Goal: Communication & Community: Ask a question

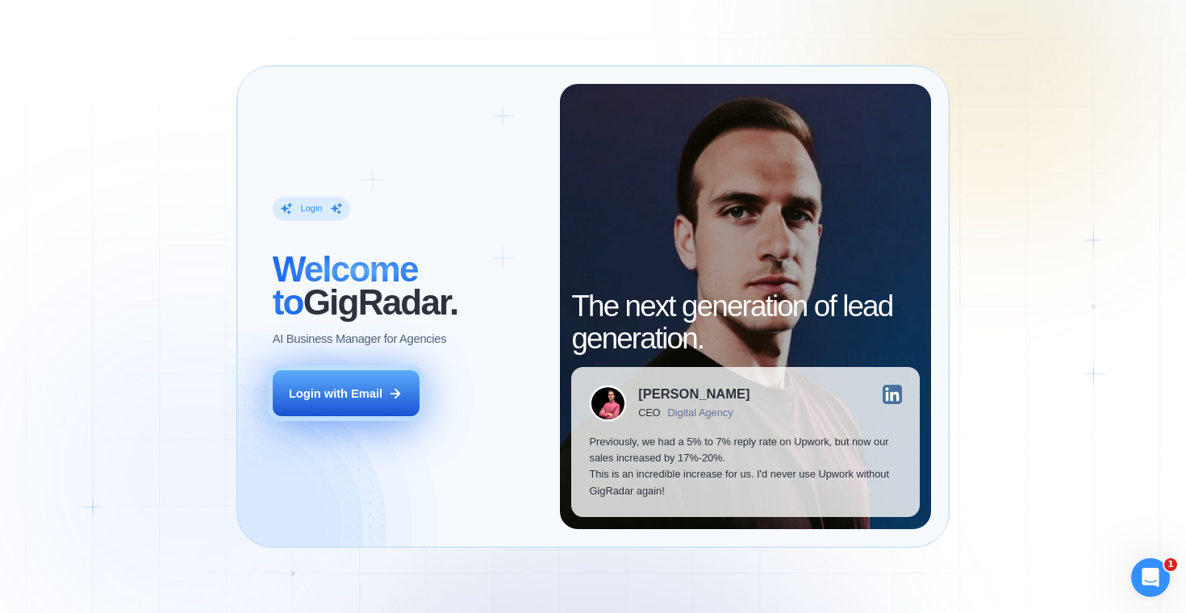
click at [394, 388] on icon at bounding box center [395, 393] width 15 height 15
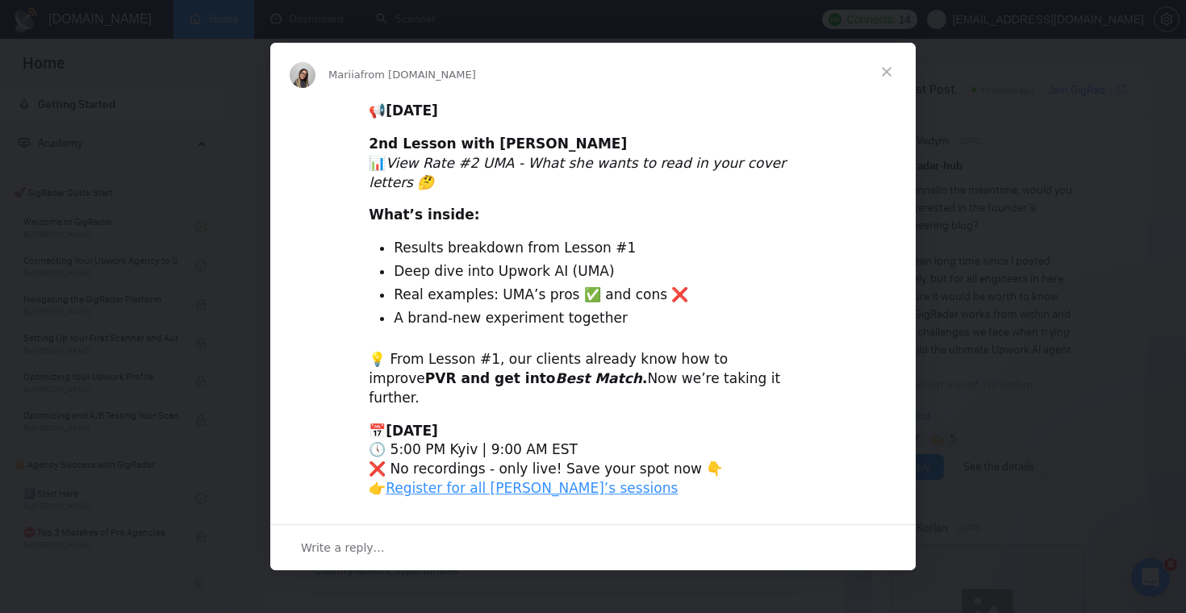
click at [886, 99] on span "Close" at bounding box center [886, 72] width 58 height 58
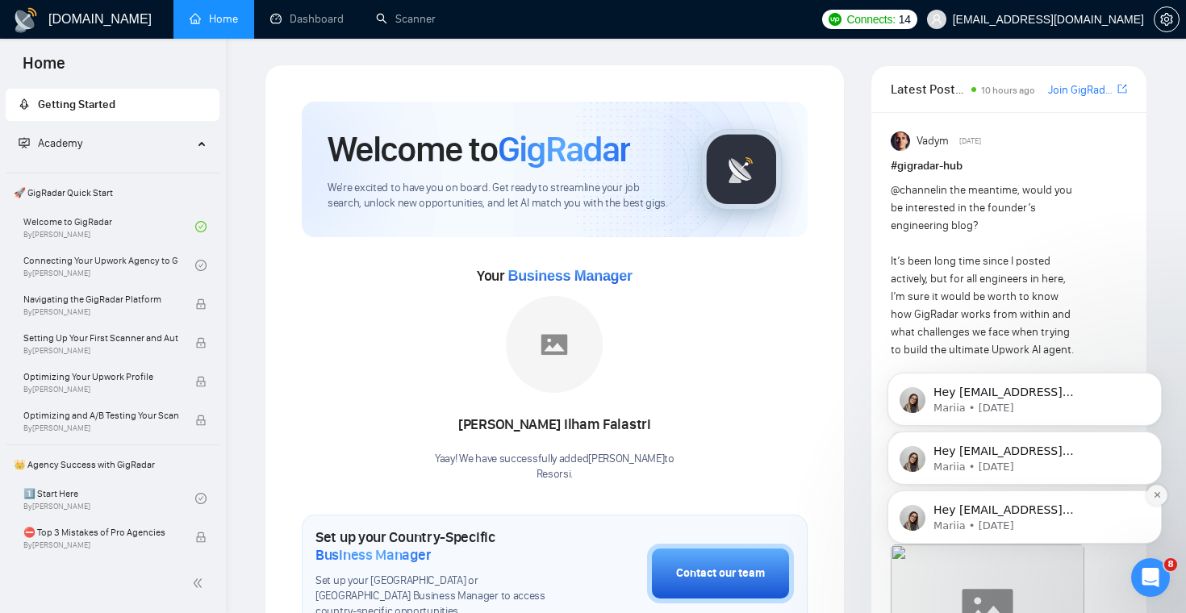
click at [1158, 491] on icon "Dismiss notification" at bounding box center [1157, 494] width 9 height 9
click at [1158, 492] on icon "Dismiss notification" at bounding box center [1156, 495] width 7 height 7
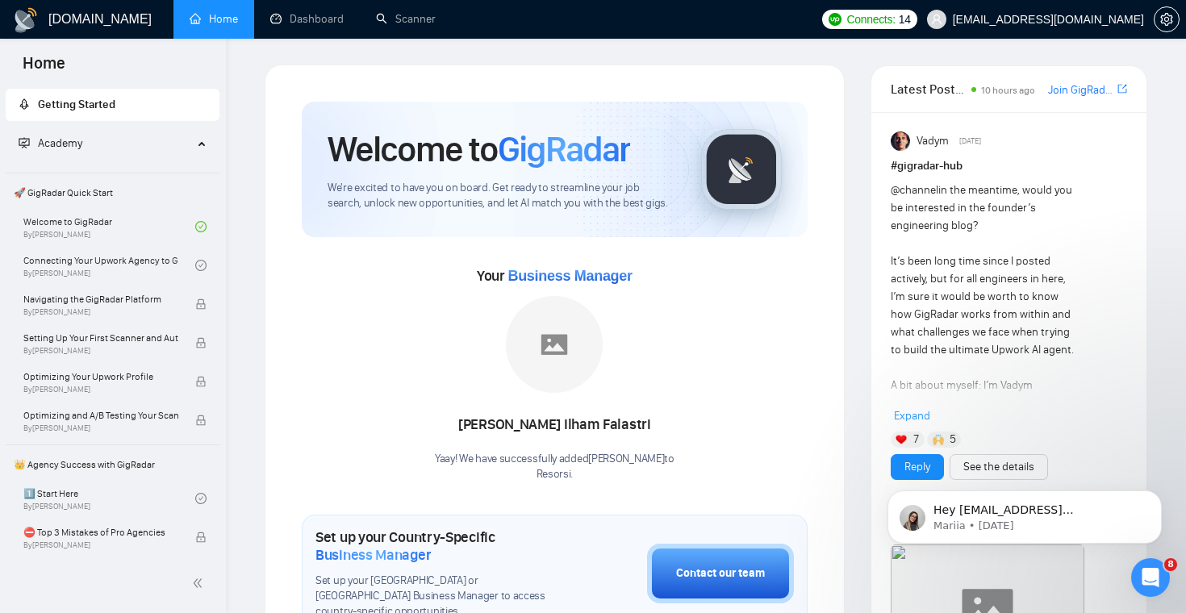
click at [1158, 492] on icon "Dismiss notification" at bounding box center [1156, 495] width 7 height 7
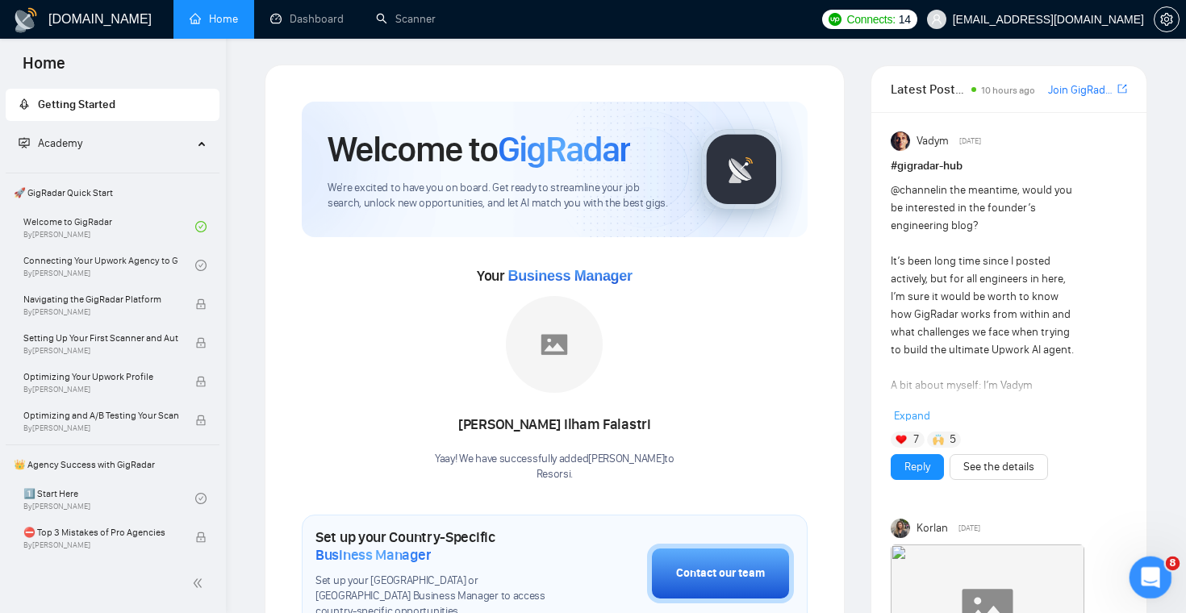
click at [1145, 589] on div "Open Intercom Messenger" at bounding box center [1147, 575] width 53 height 53
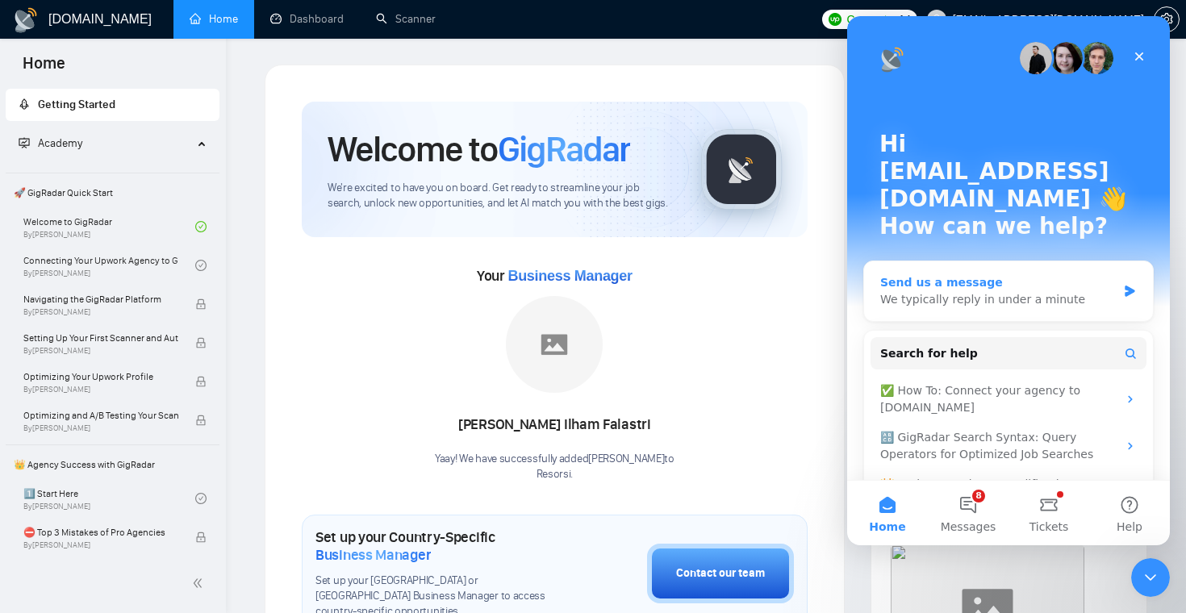
click at [1090, 261] on div "Send us a message We typically reply in under a minute" at bounding box center [1008, 291] width 289 height 60
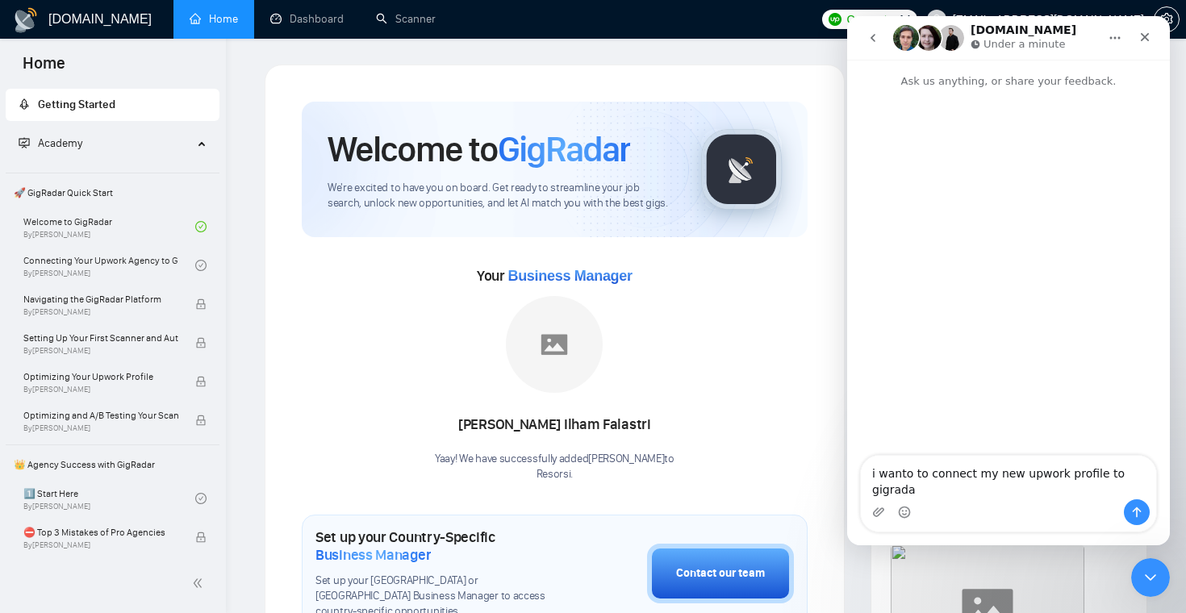
type textarea "i wanto to connect my new upwork profile to gigradar"
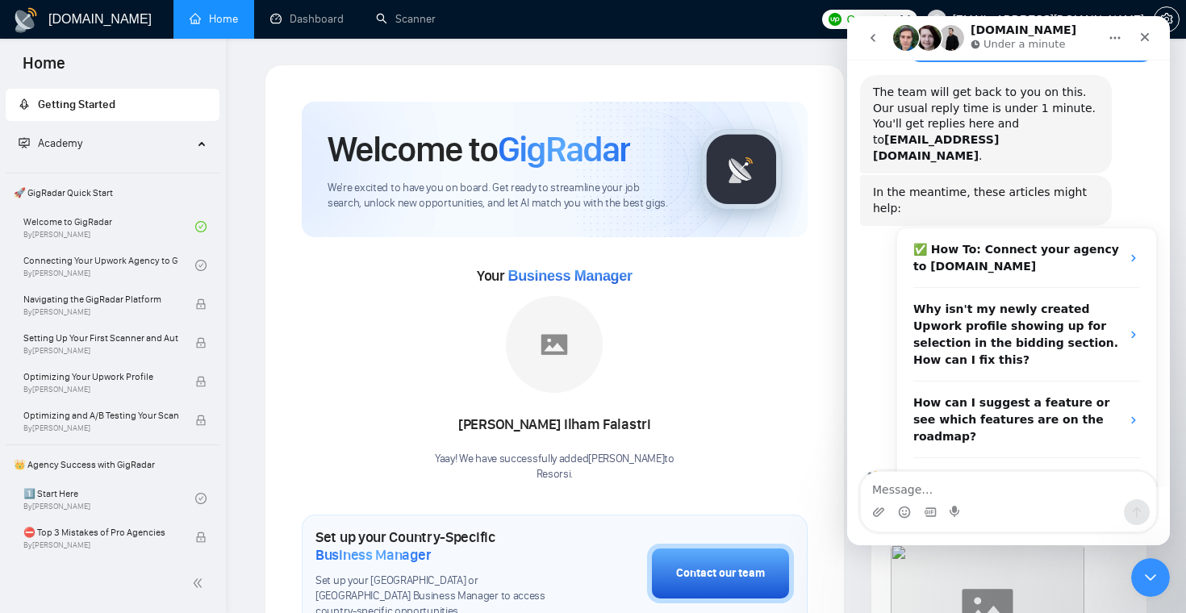
scroll to position [122, 0]
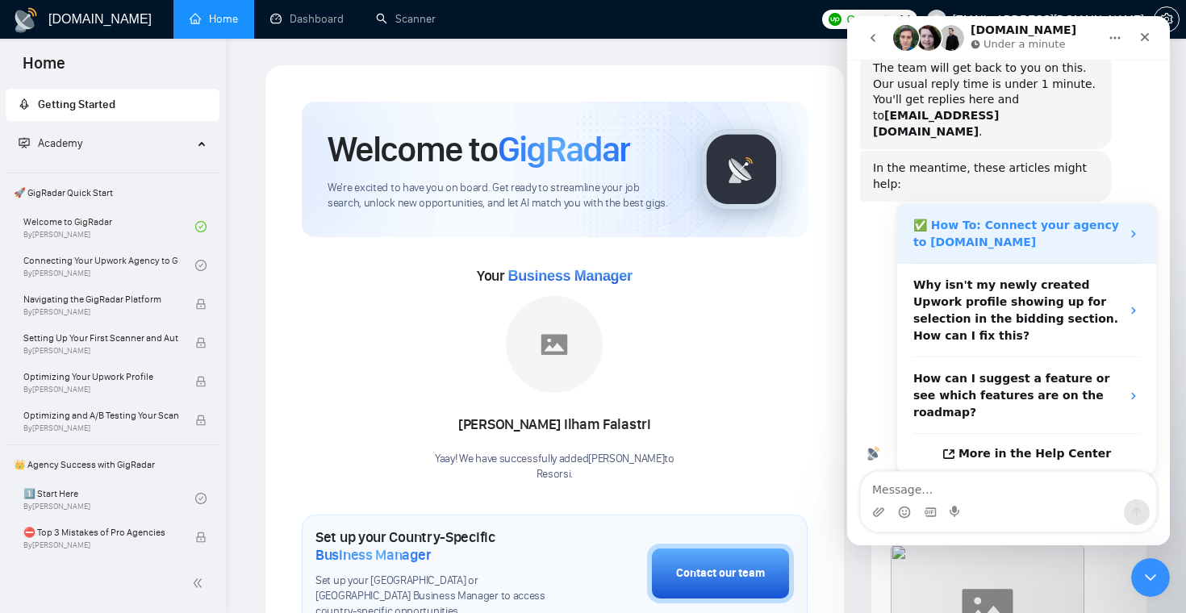
click at [1099, 219] on strong "✅ How To: Connect your agency to GigRadar.io" at bounding box center [1016, 234] width 206 height 30
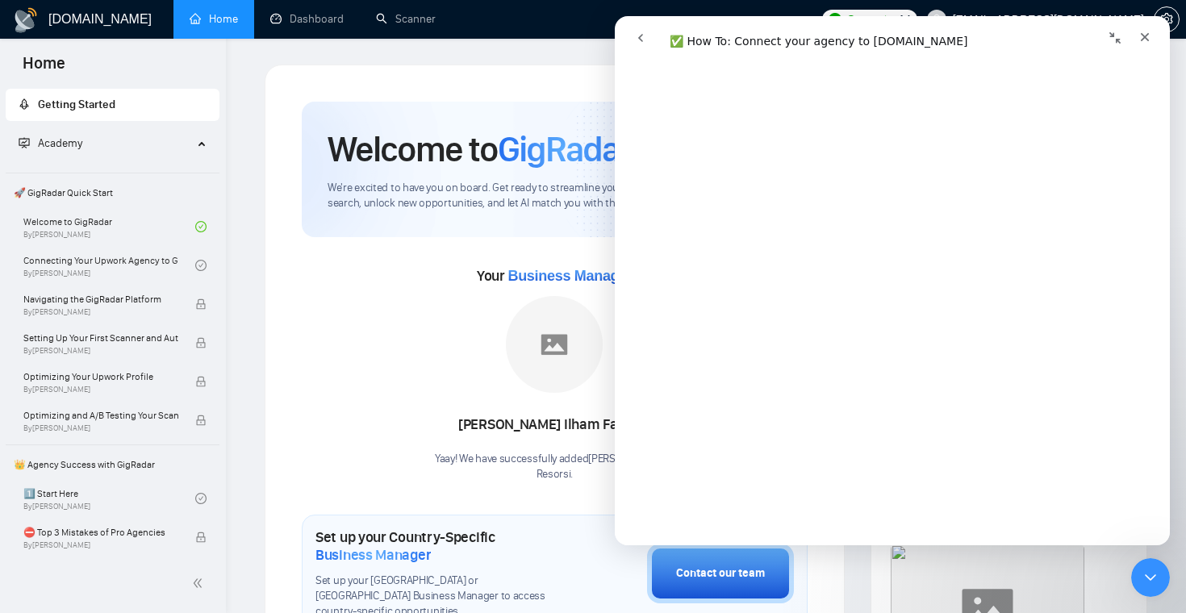
scroll to position [747, 0]
click at [565, 344] on img at bounding box center [554, 344] width 97 height 97
click at [1148, 35] on icon "Close" at bounding box center [1144, 37] width 13 height 13
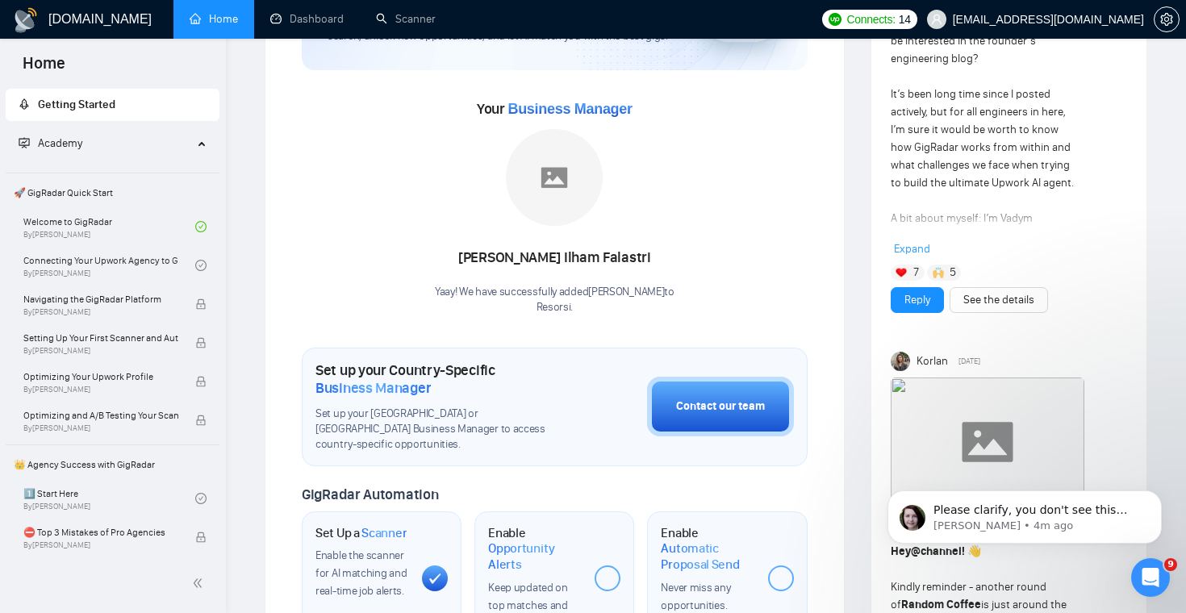
scroll to position [0, 0]
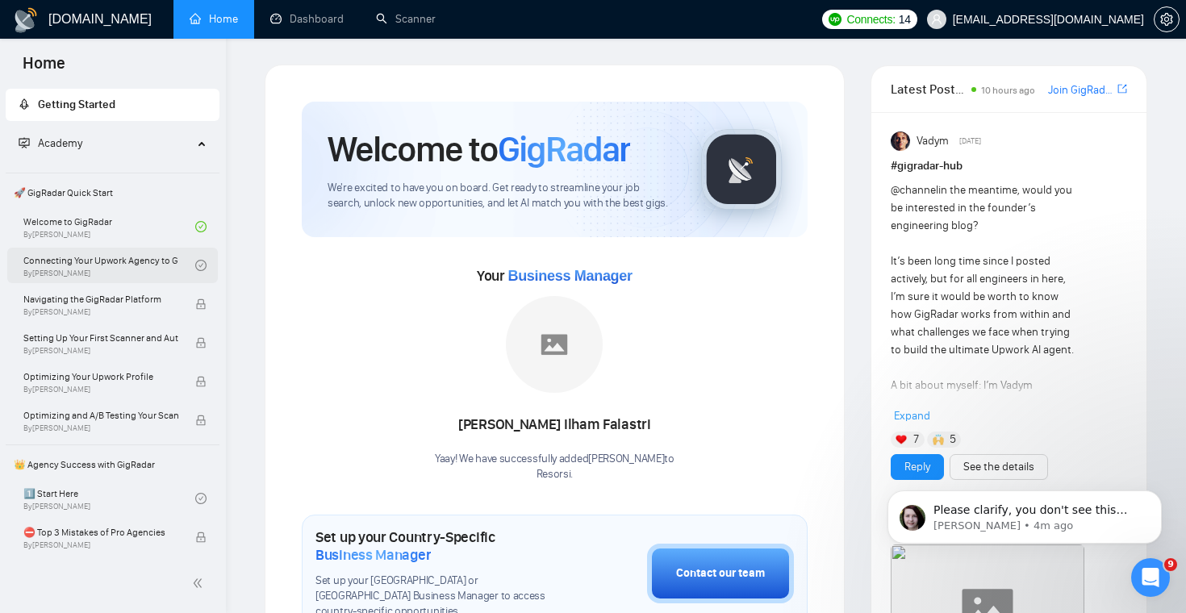
click at [176, 258] on link "Connecting Your Upwork Agency to GigRadar By Vlad Timinsky" at bounding box center [109, 265] width 172 height 35
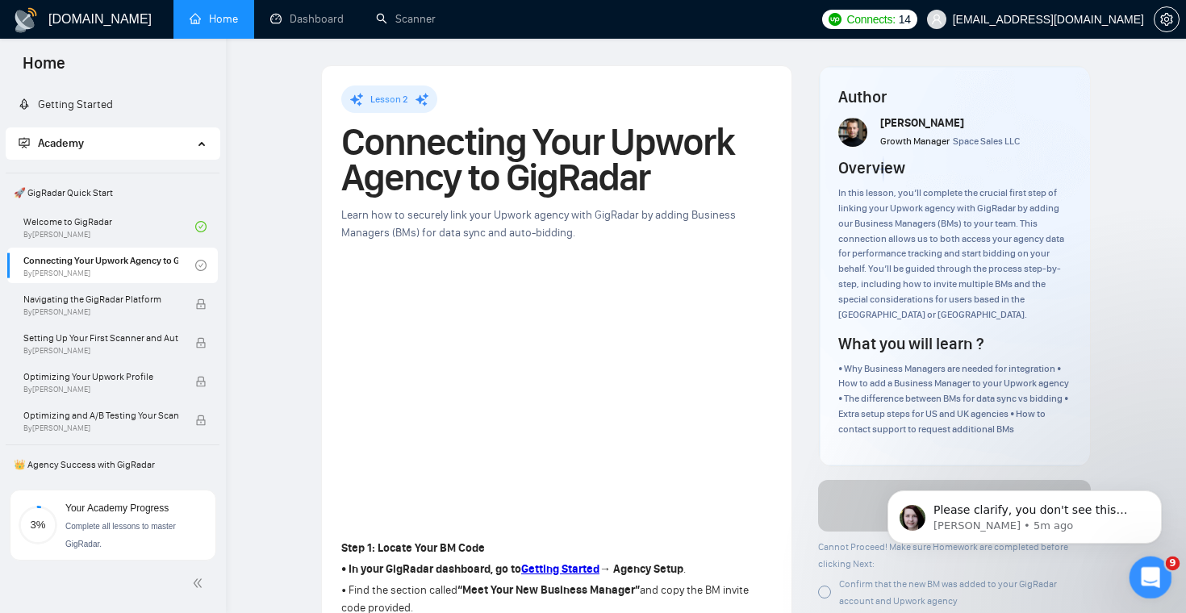
click at [1162, 579] on div "Open Intercom Messenger" at bounding box center [1147, 575] width 53 height 53
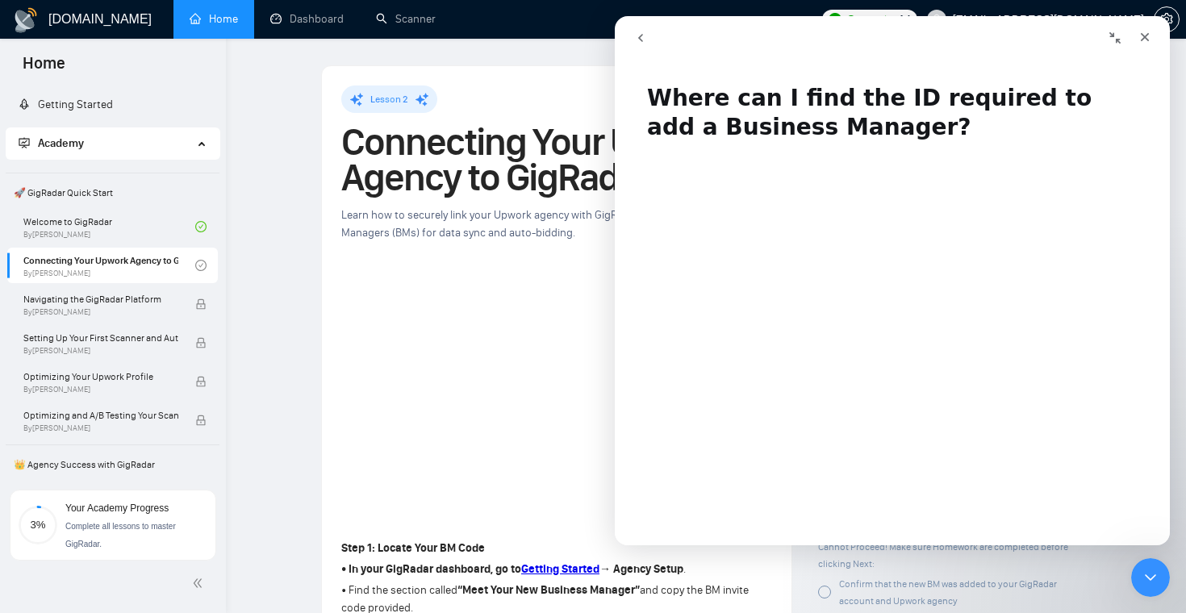
click at [522, 155] on h1 "Connecting Your Upwork Agency to GigRadar" at bounding box center [556, 159] width 431 height 71
click at [641, 41] on icon "go back" at bounding box center [640, 37] width 13 height 13
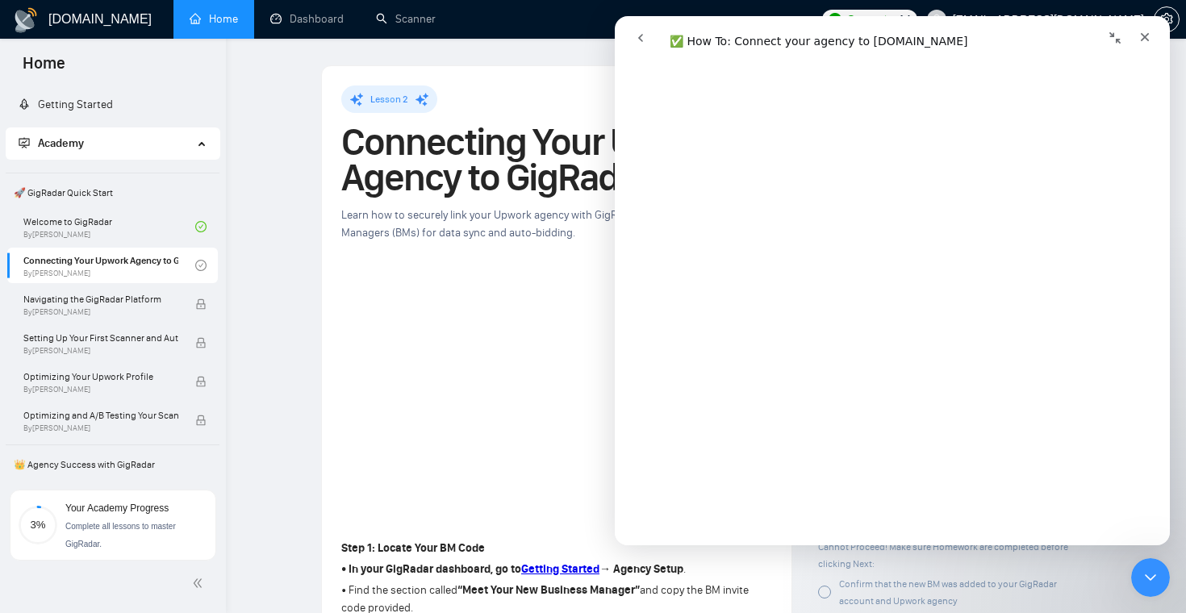
scroll to position [315, 0]
click at [1150, 34] on icon "Close" at bounding box center [1144, 37] width 13 height 13
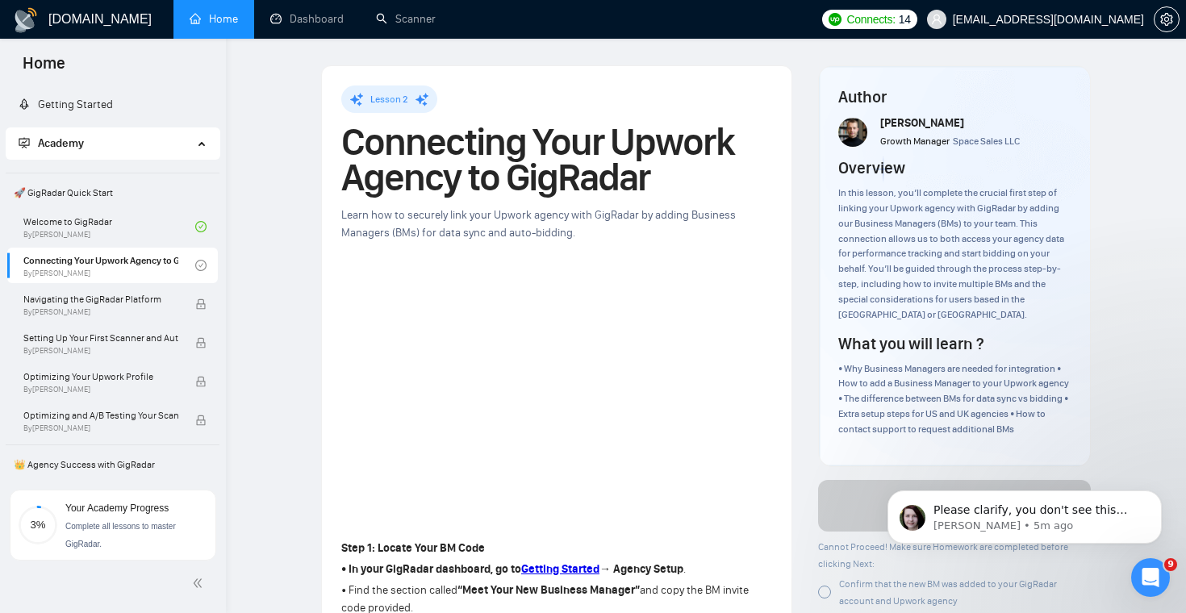
scroll to position [0, 0]
click at [113, 111] on link "Getting Started" at bounding box center [66, 105] width 94 height 14
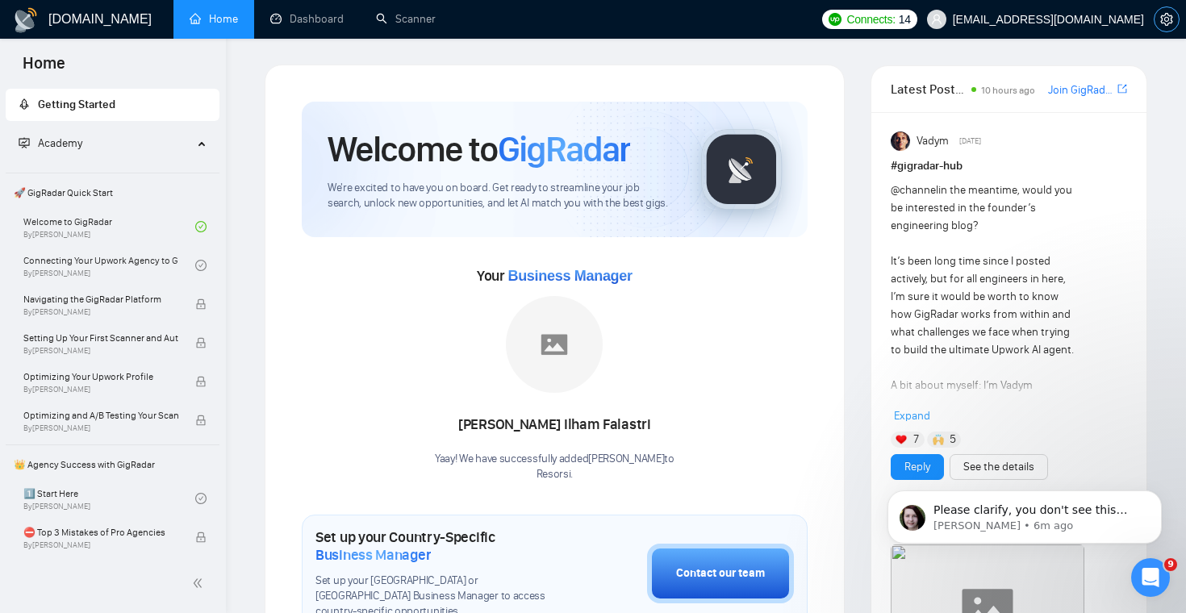
click at [1165, 14] on icon "setting" at bounding box center [1166, 19] width 12 height 13
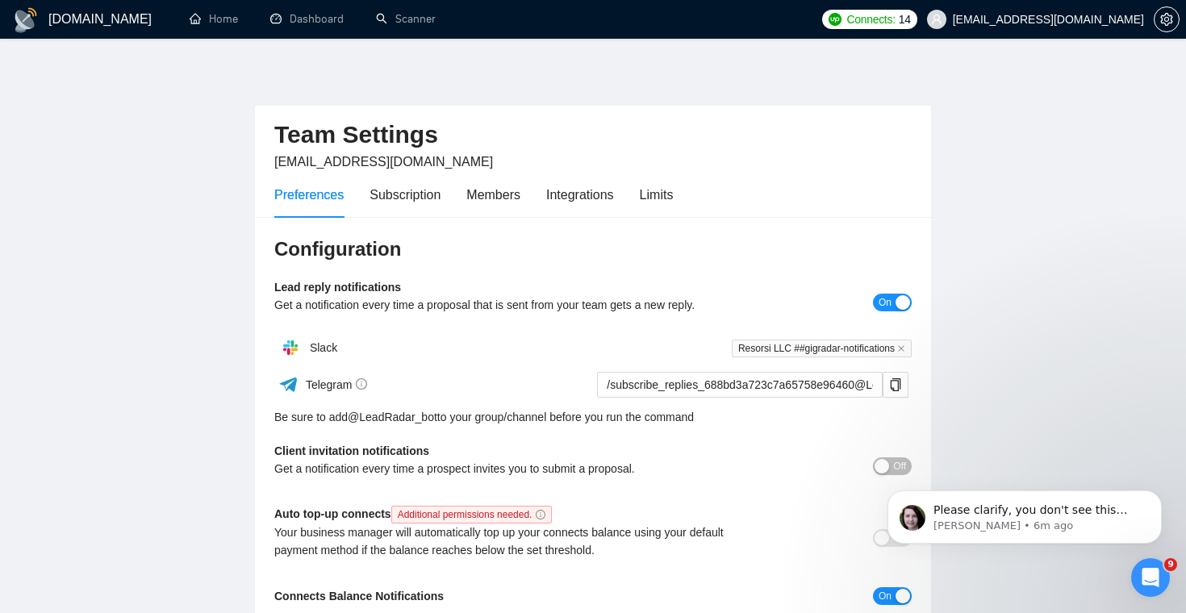
click at [526, 195] on div "Preferences Subscription Members Integrations Limits" at bounding box center [473, 195] width 398 height 46
click at [511, 203] on div "Members" at bounding box center [493, 195] width 54 height 20
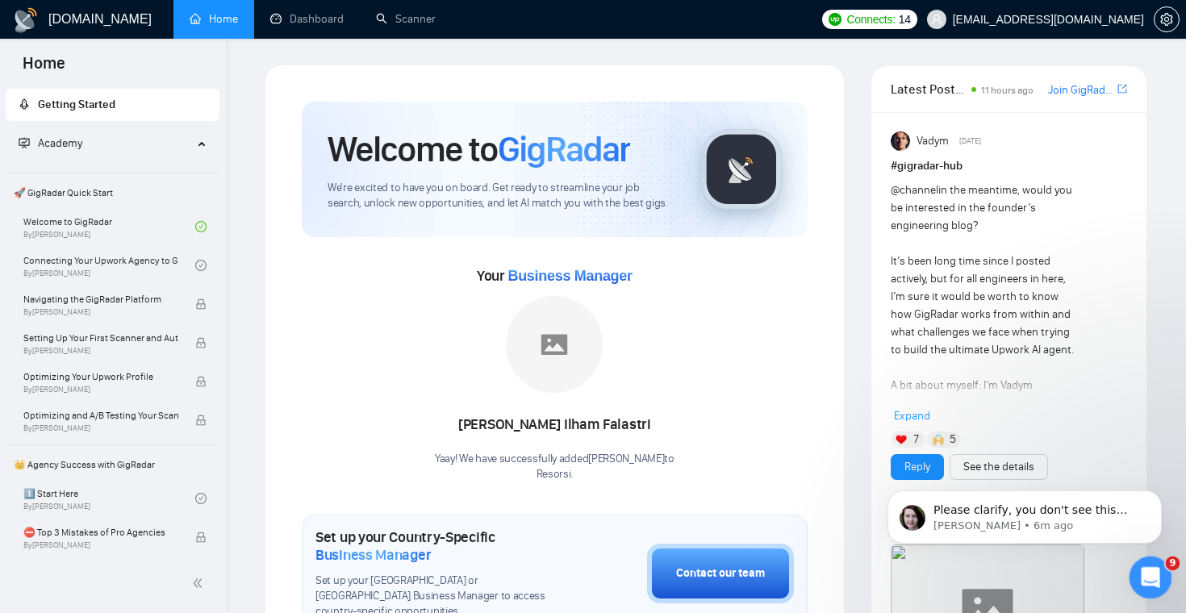
click at [1136, 566] on div "Open Intercom Messenger" at bounding box center [1147, 575] width 53 height 53
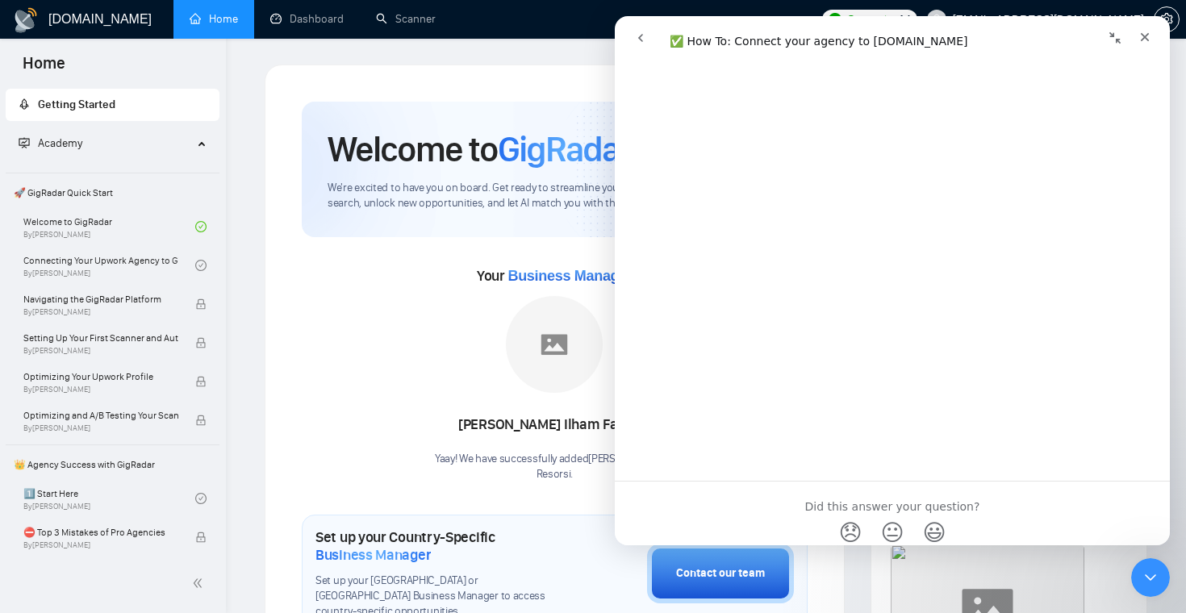
scroll to position [2618, 0]
click at [899, 479] on span "😐" at bounding box center [892, 477] width 31 height 43
click at [640, 36] on icon "go back" at bounding box center [640, 38] width 5 height 8
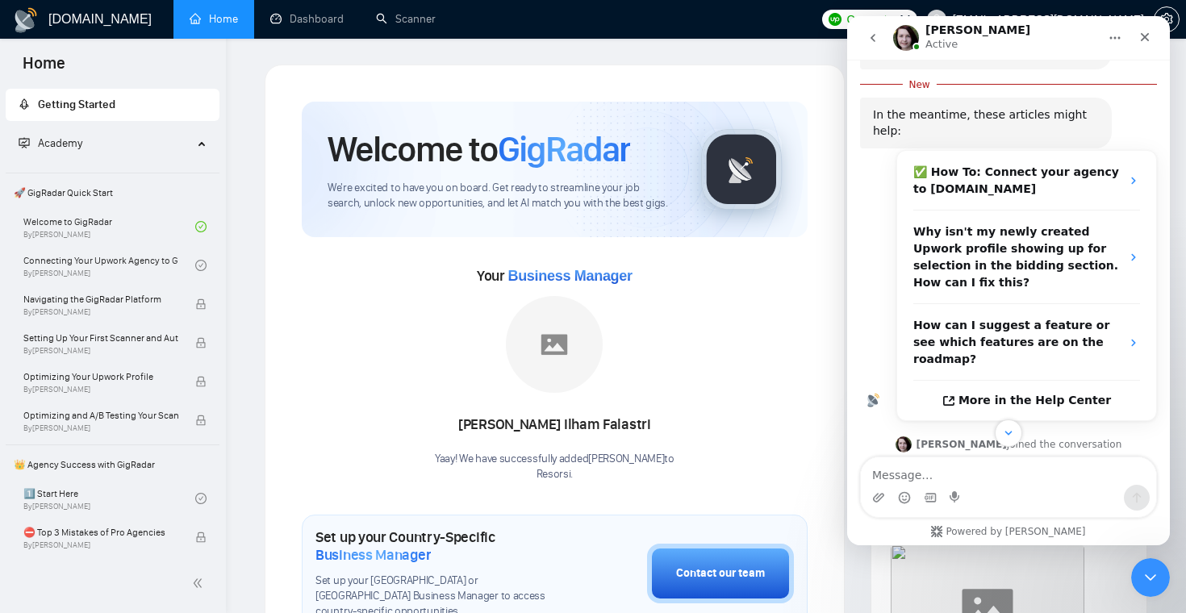
scroll to position [319, 0]
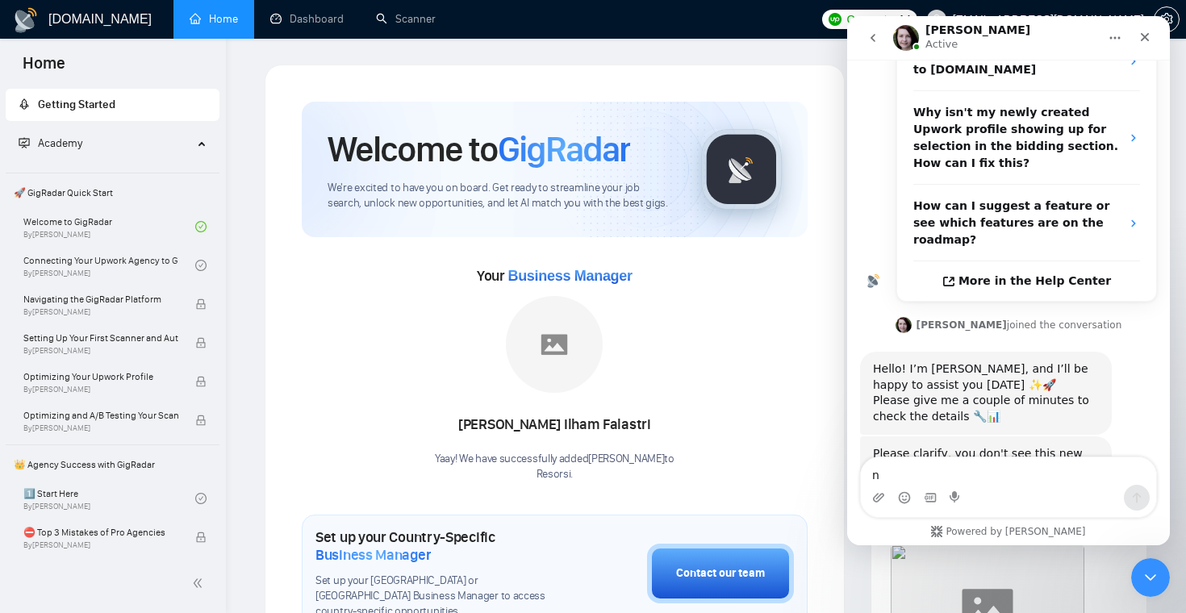
type textarea "no"
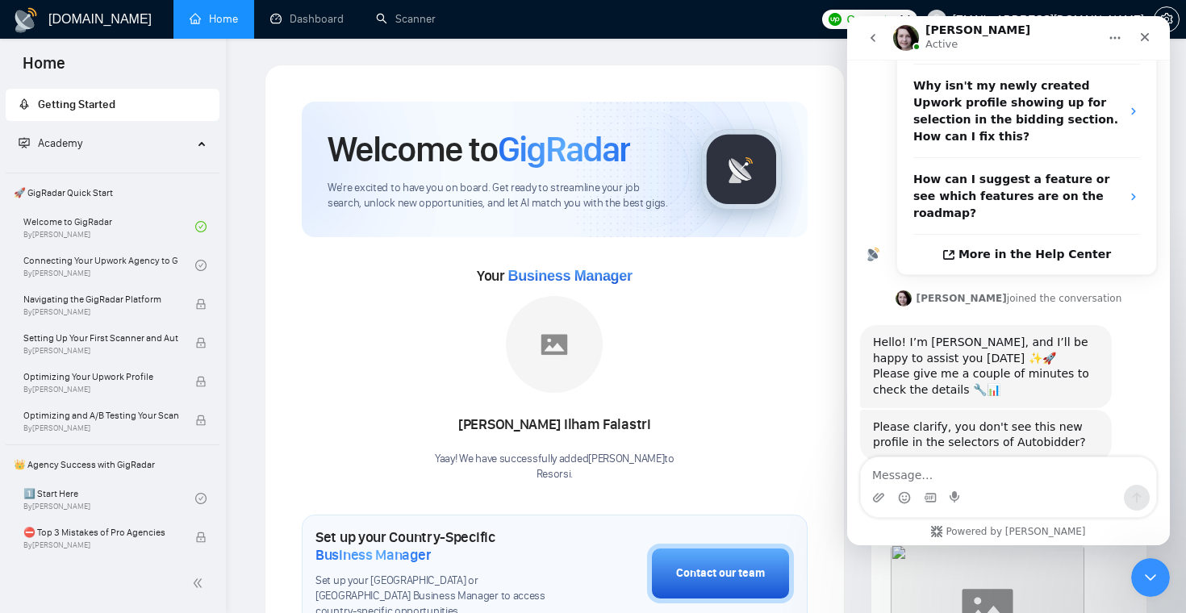
scroll to position [340, 0]
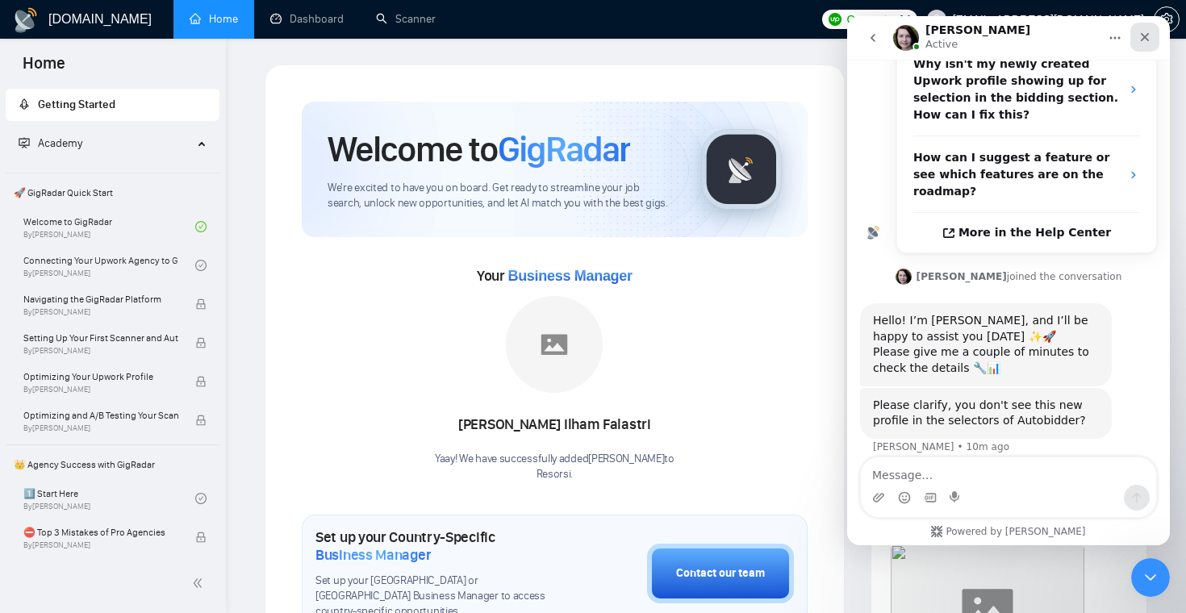
click at [1149, 31] on icon "Close" at bounding box center [1144, 37] width 13 height 13
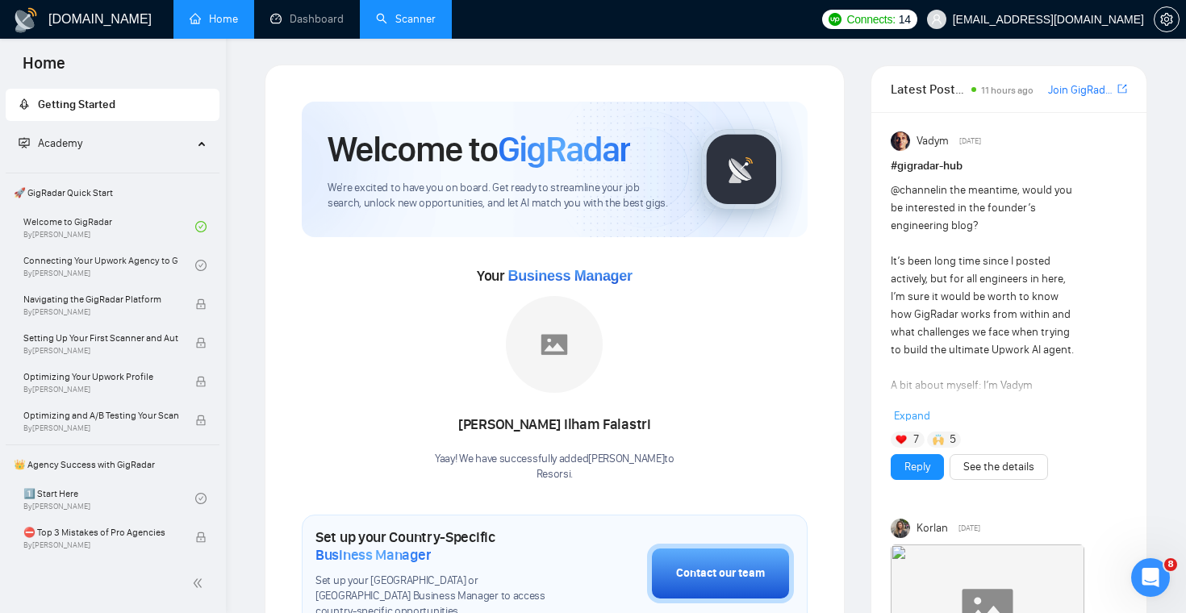
click at [424, 24] on link "Scanner" at bounding box center [406, 19] width 60 height 14
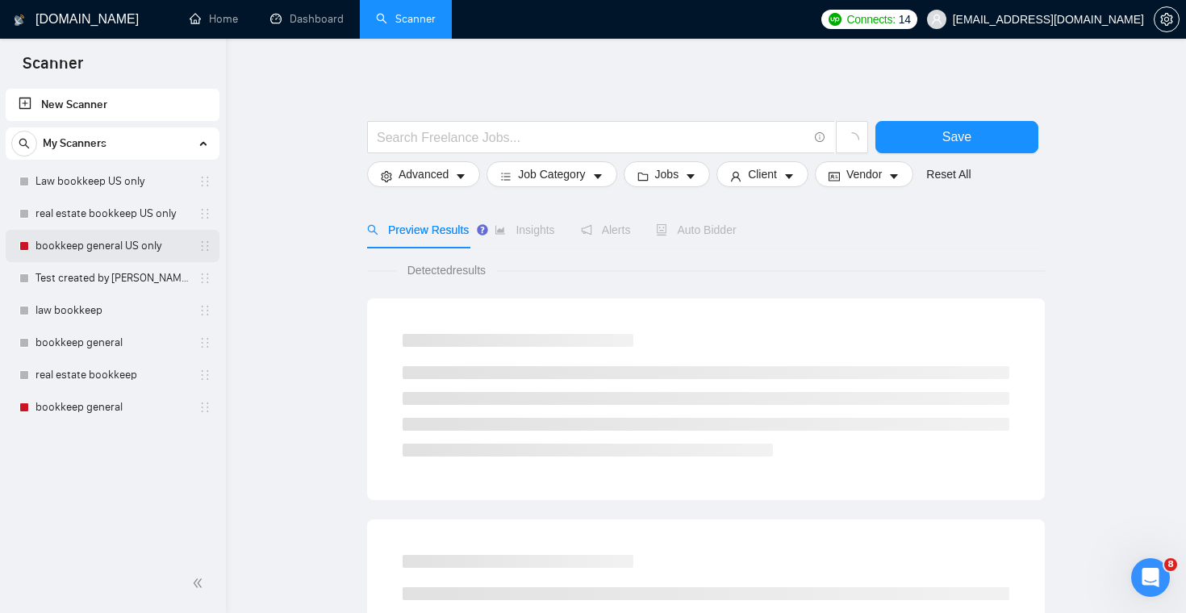
click at [108, 244] on link "bookkeep general US only" at bounding box center [111, 246] width 153 height 32
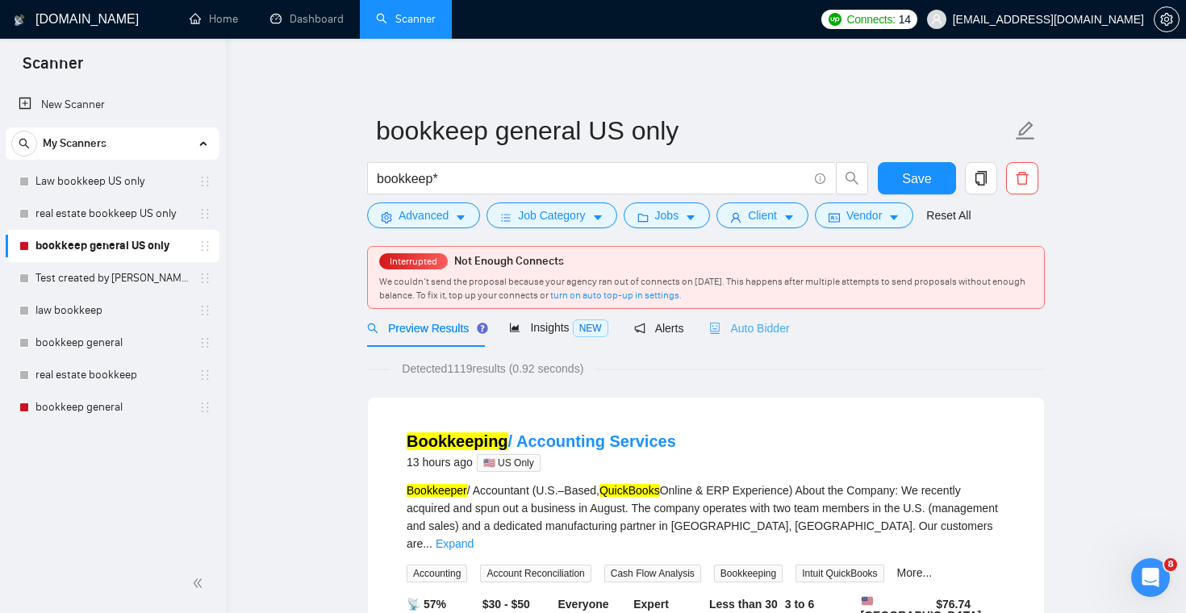
click at [753, 338] on div "Auto Bidder" at bounding box center [749, 328] width 80 height 38
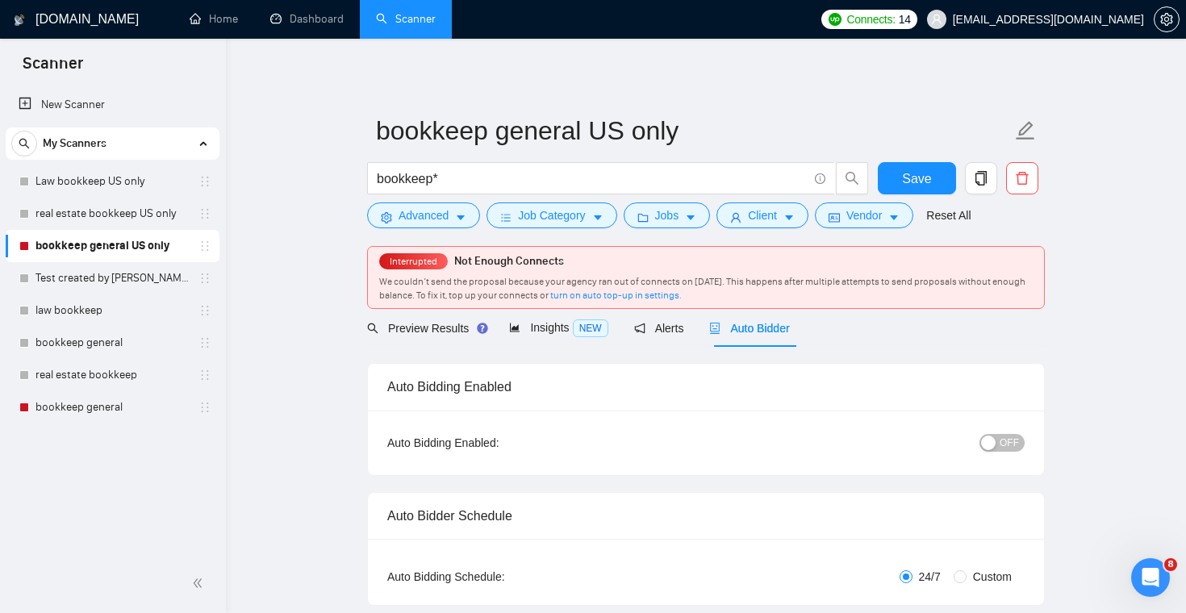
checkbox input "true"
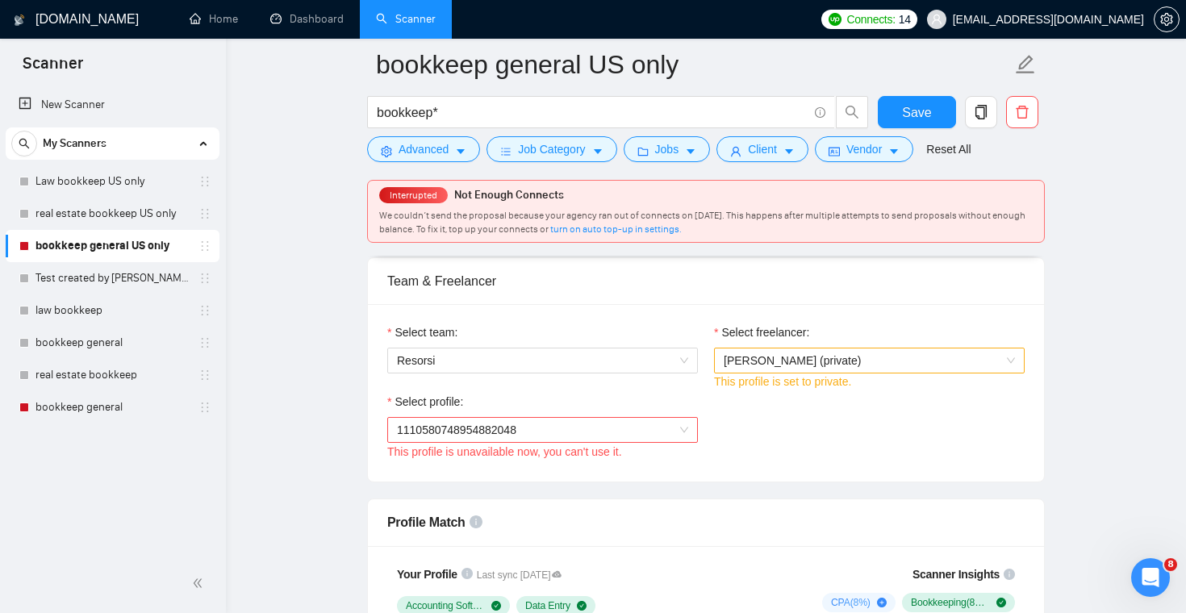
scroll to position [839, 0]
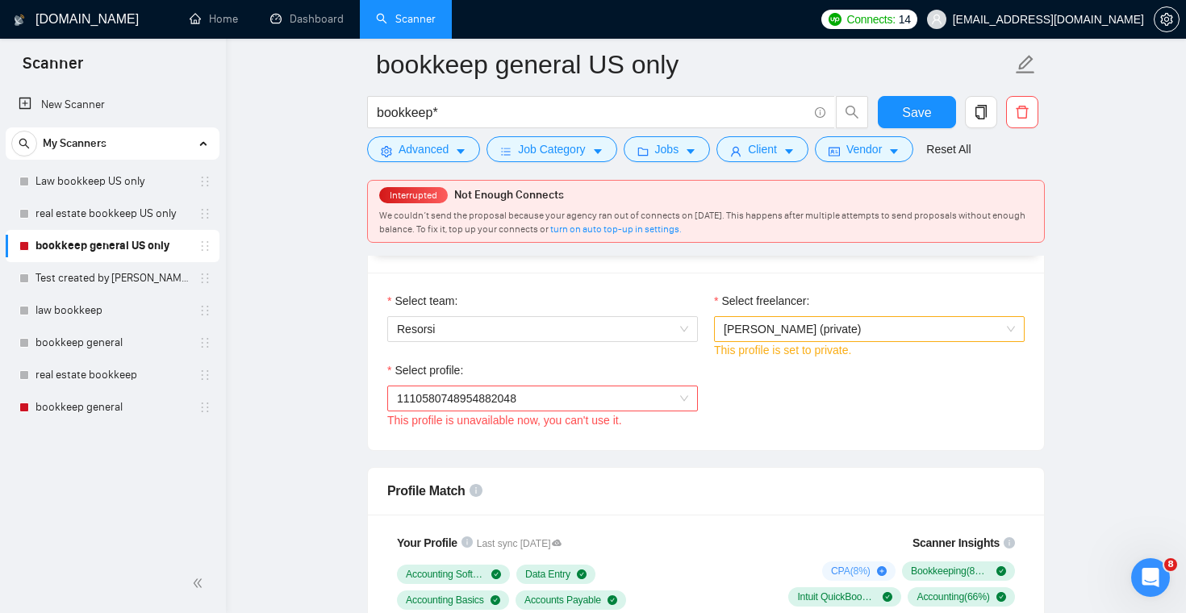
click at [669, 394] on span "1110580748954882048" at bounding box center [542, 398] width 291 height 24
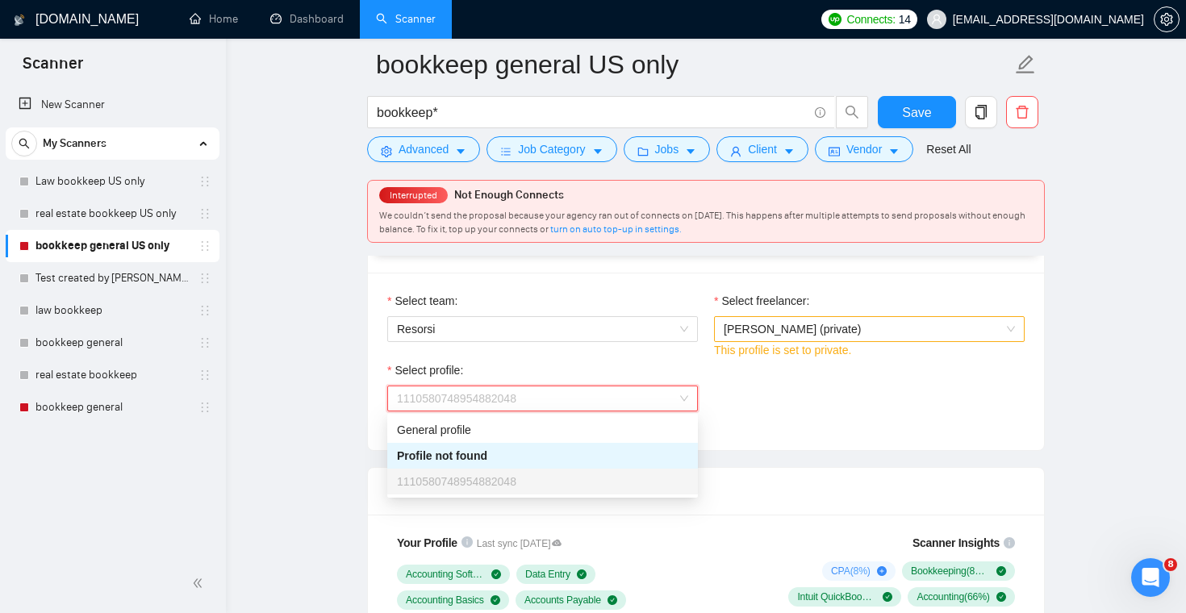
click at [748, 385] on div "Select profile: 1110580748954882048 This profile is unavailable now, you can't …" at bounding box center [705, 395] width 653 height 69
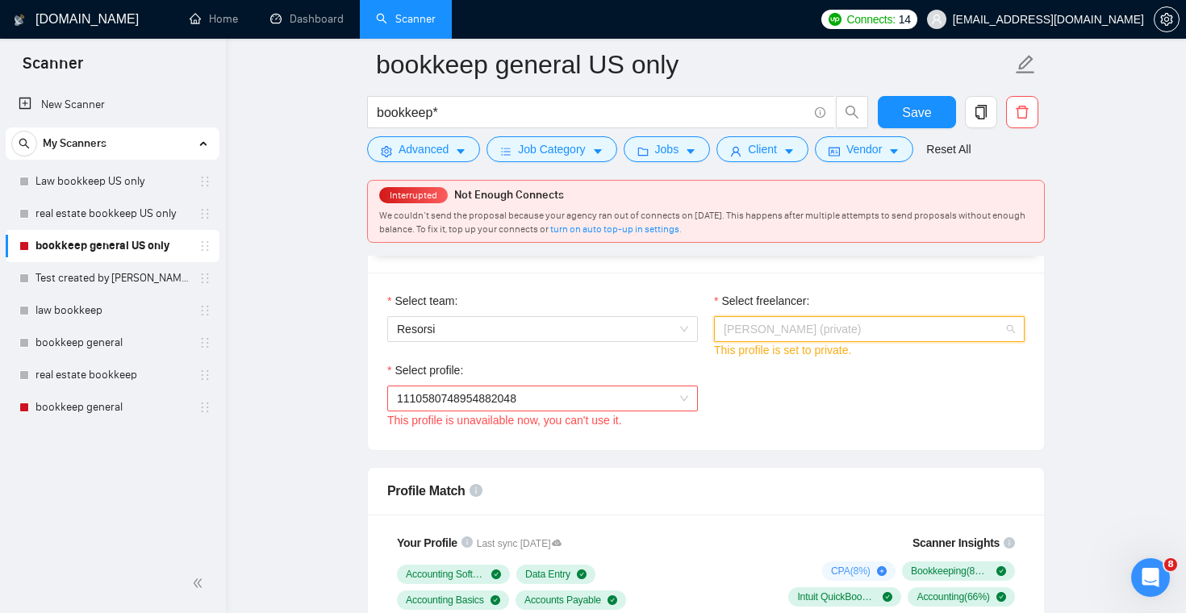
click at [781, 334] on span "Lisa Kennedy (private)" at bounding box center [792, 329] width 137 height 13
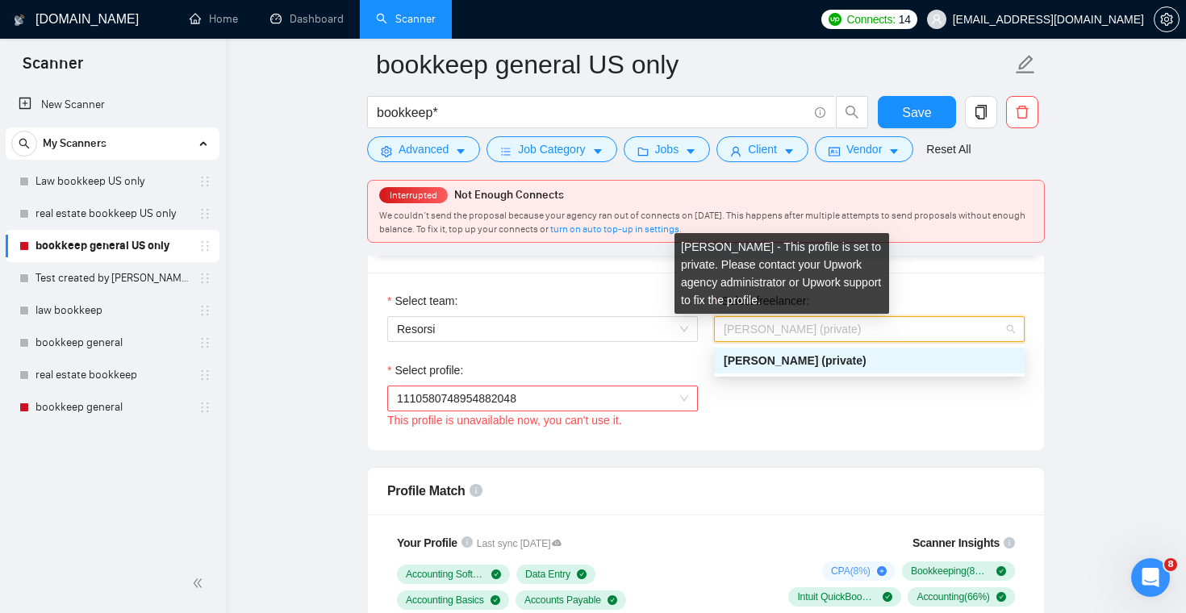
click at [781, 334] on span "Lisa Kennedy (private)" at bounding box center [792, 329] width 137 height 13
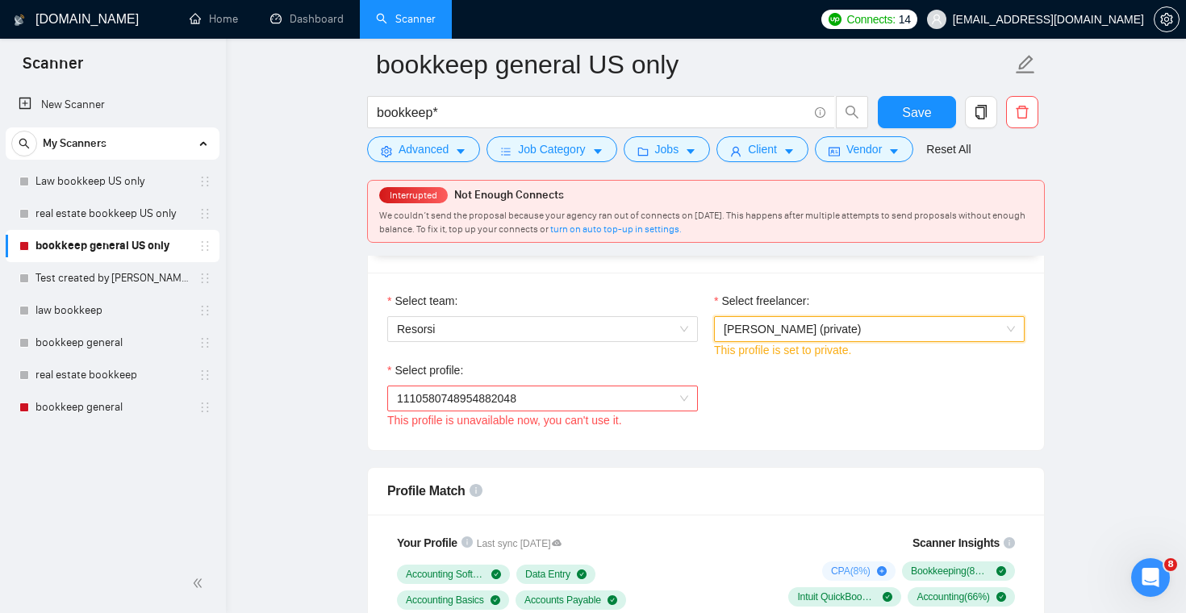
click at [681, 343] on div "Select team: Resorsi" at bounding box center [542, 326] width 327 height 69
click at [681, 335] on span "Resorsi" at bounding box center [542, 329] width 291 height 24
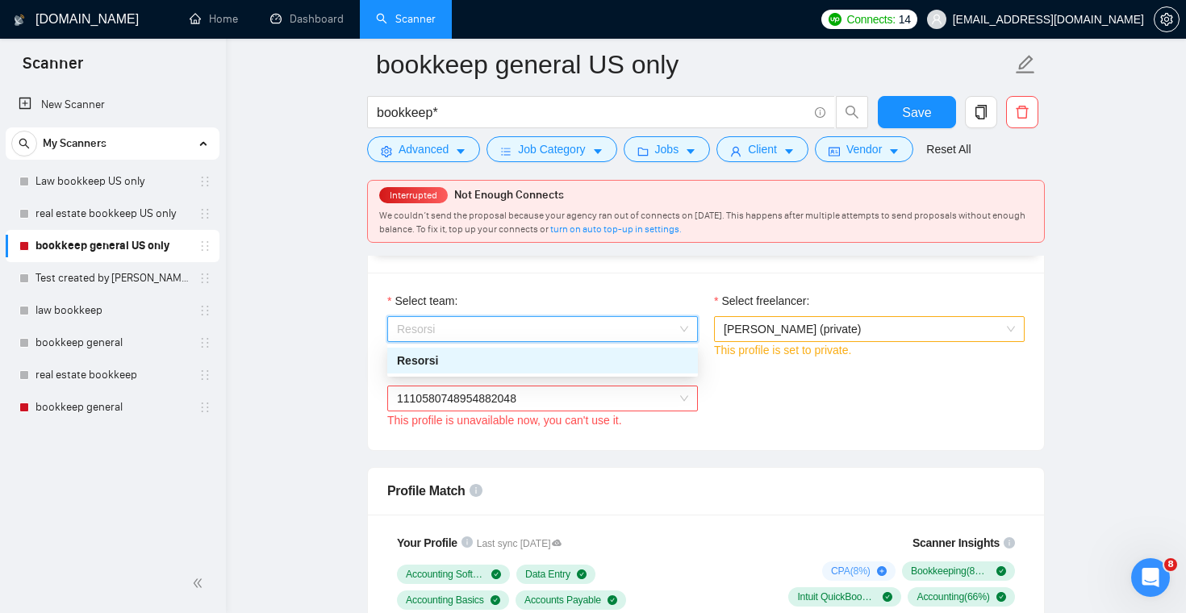
click at [681, 335] on span "Resorsi" at bounding box center [542, 329] width 291 height 24
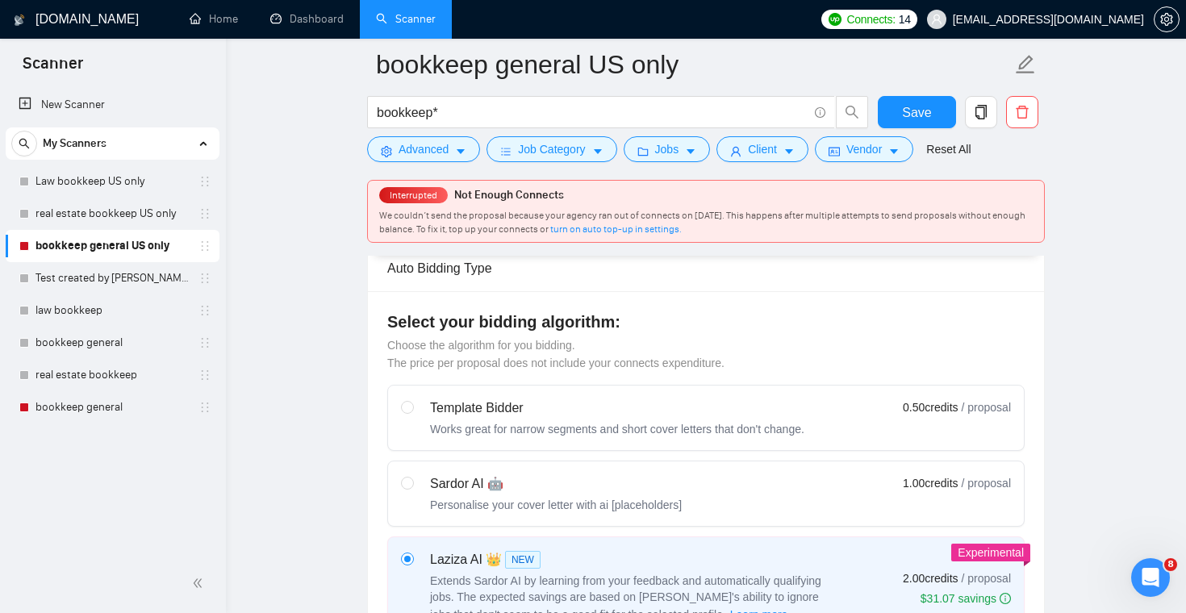
scroll to position [0, 0]
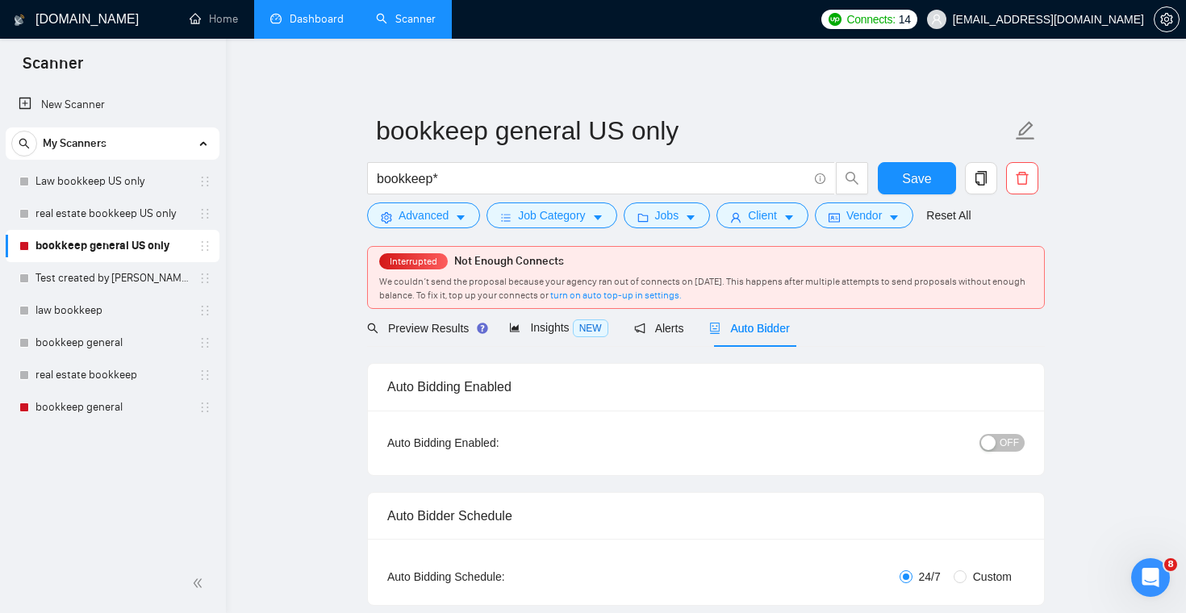
click at [304, 15] on link "Dashboard" at bounding box center [306, 19] width 73 height 14
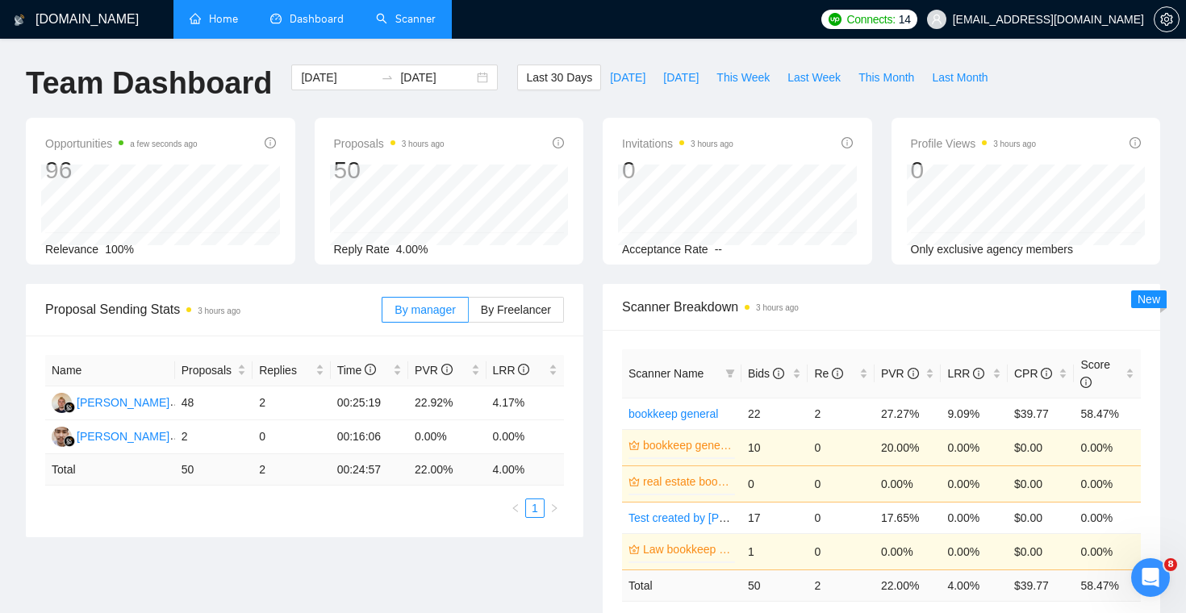
click at [225, 23] on link "Home" at bounding box center [214, 19] width 48 height 14
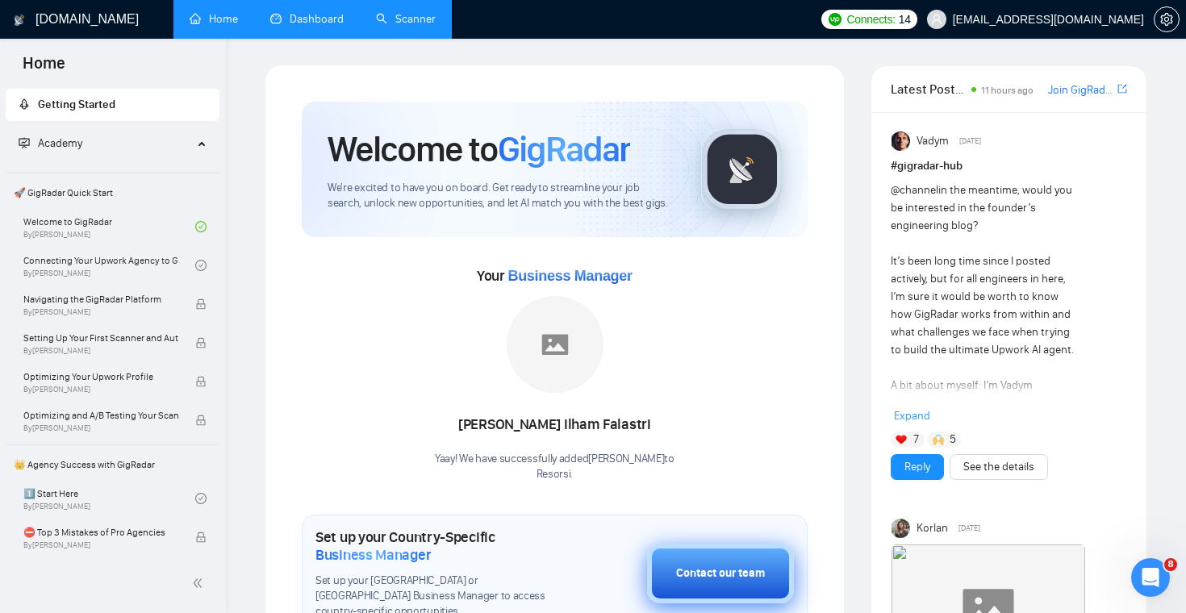
click at [674, 546] on button "Contact our team" at bounding box center [720, 574] width 147 height 60
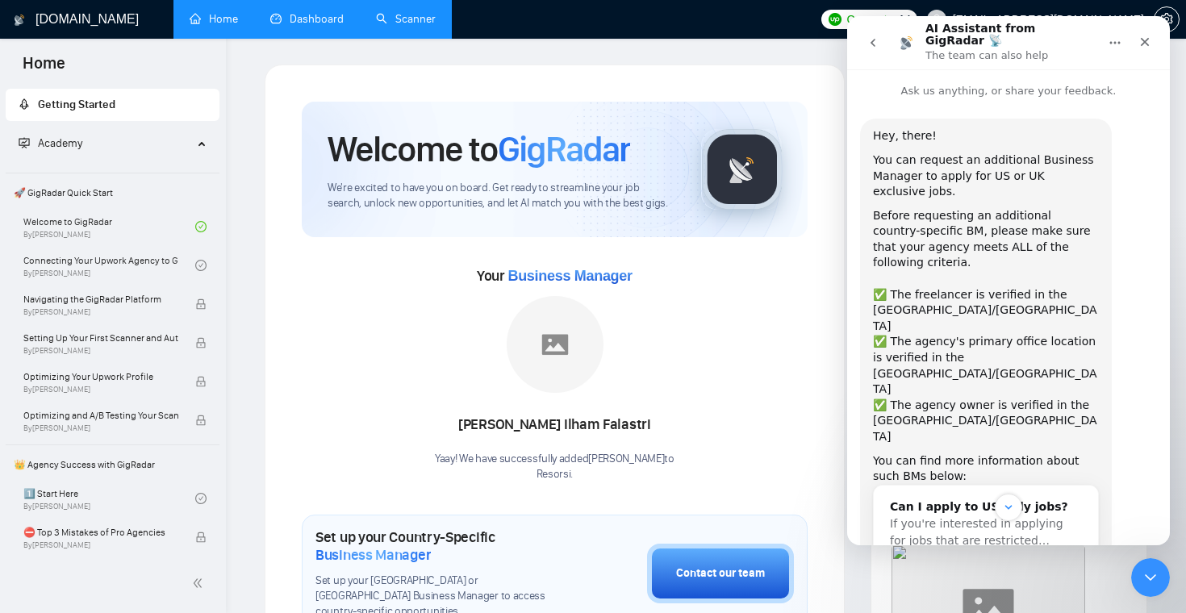
click at [872, 46] on button "go back" at bounding box center [872, 42] width 31 height 31
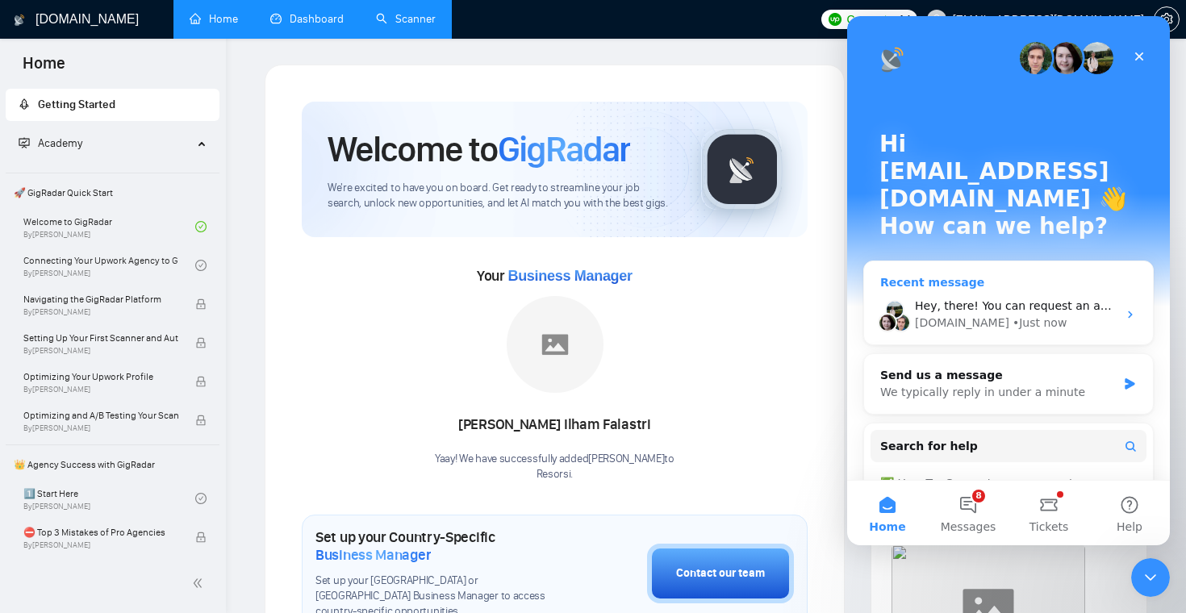
click at [976, 285] on div "Hey, there! You can request an additional Business Manager to apply for US or U…" at bounding box center [1008, 315] width 289 height 60
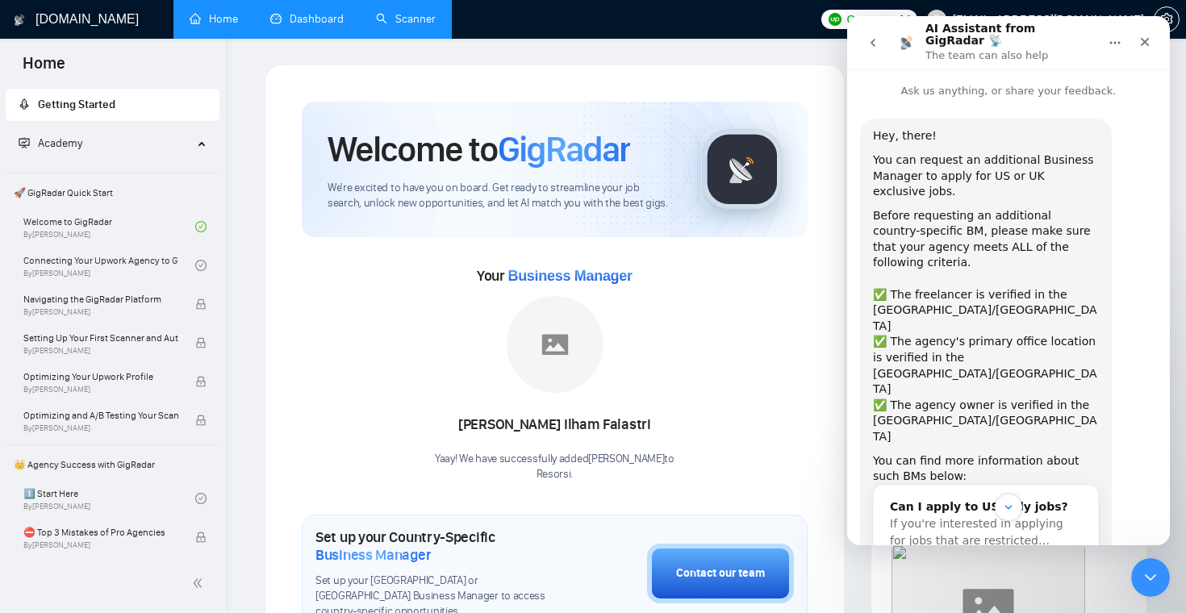
click at [871, 39] on icon "go back" at bounding box center [872, 42] width 13 height 13
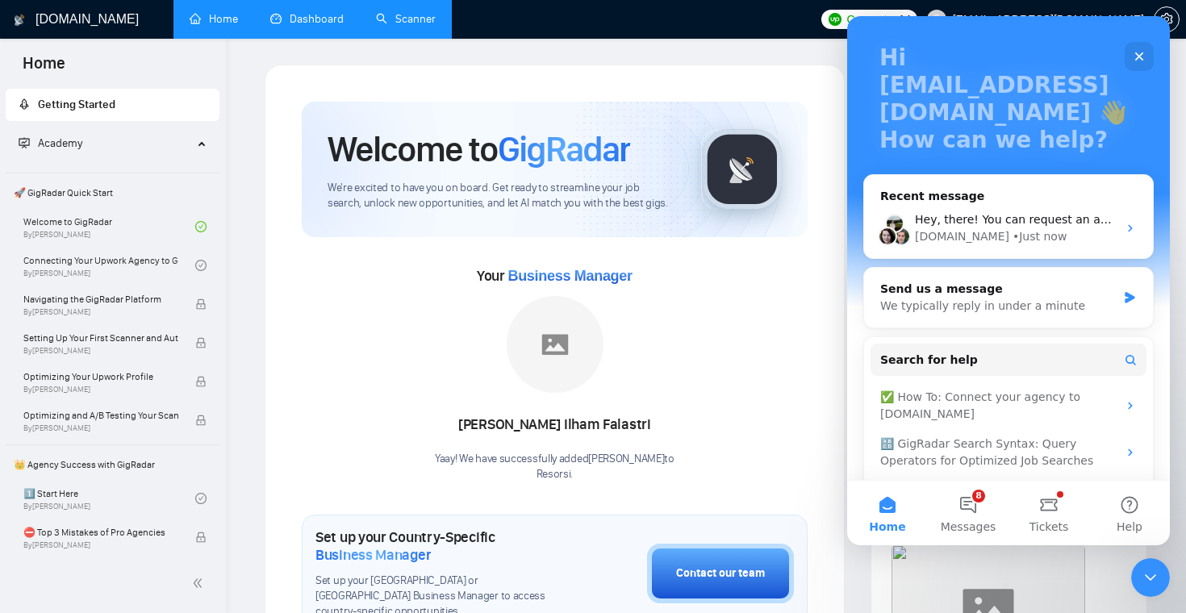
scroll to position [88, 0]
click at [964, 516] on button "8 Messages" at bounding box center [968, 513] width 81 height 65
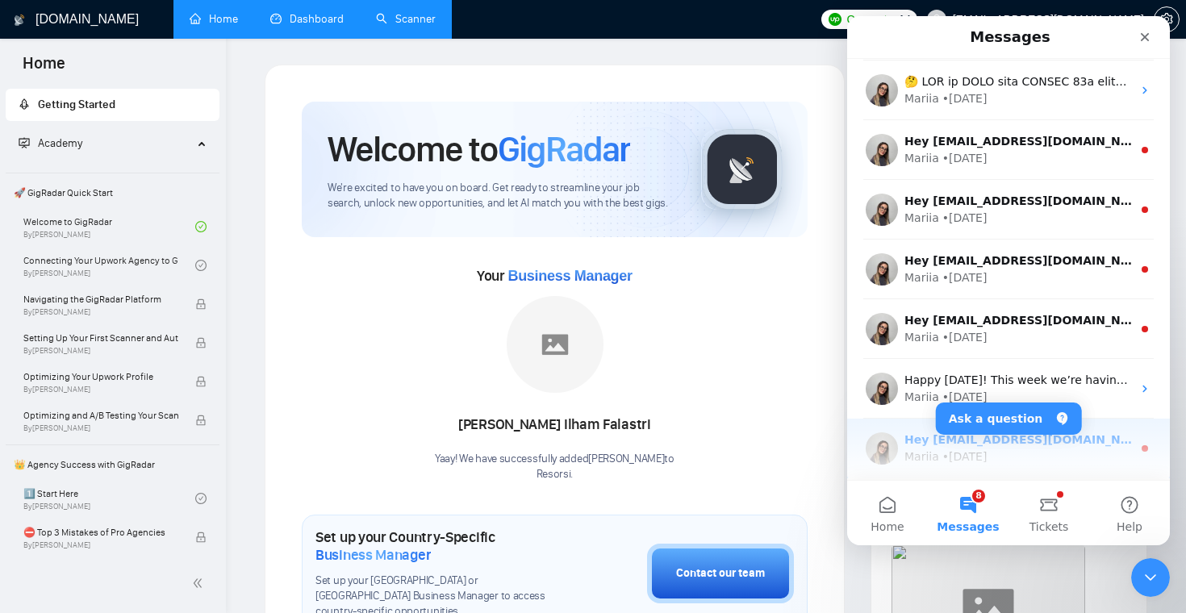
scroll to position [0, 0]
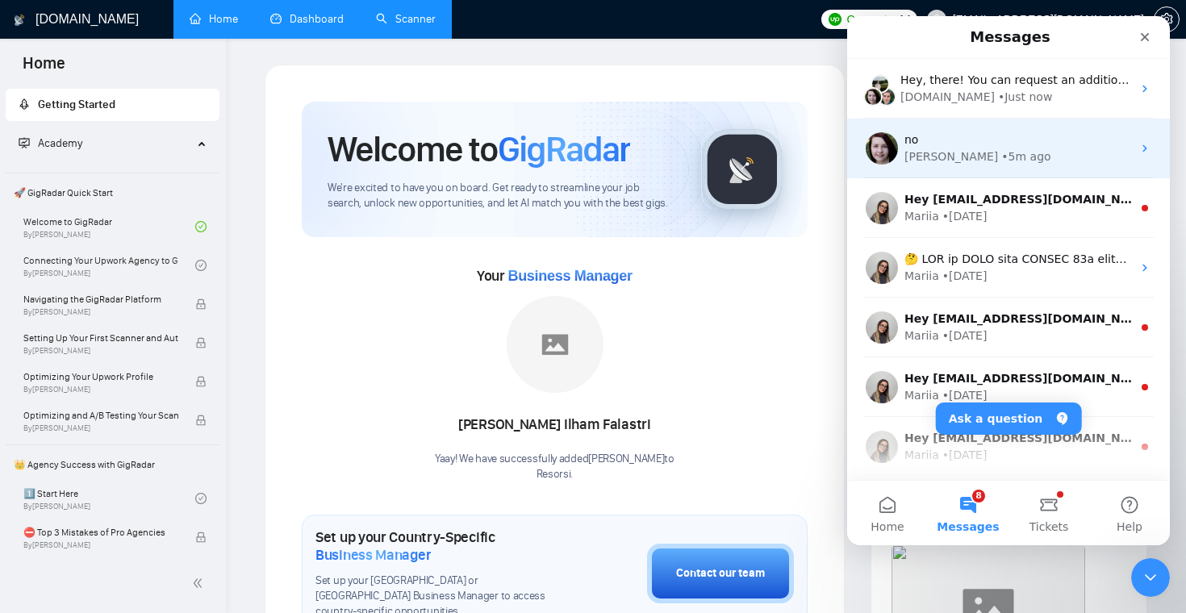
click at [1039, 149] on div "Iryna • 5m ago" at bounding box center [1017, 156] width 227 height 17
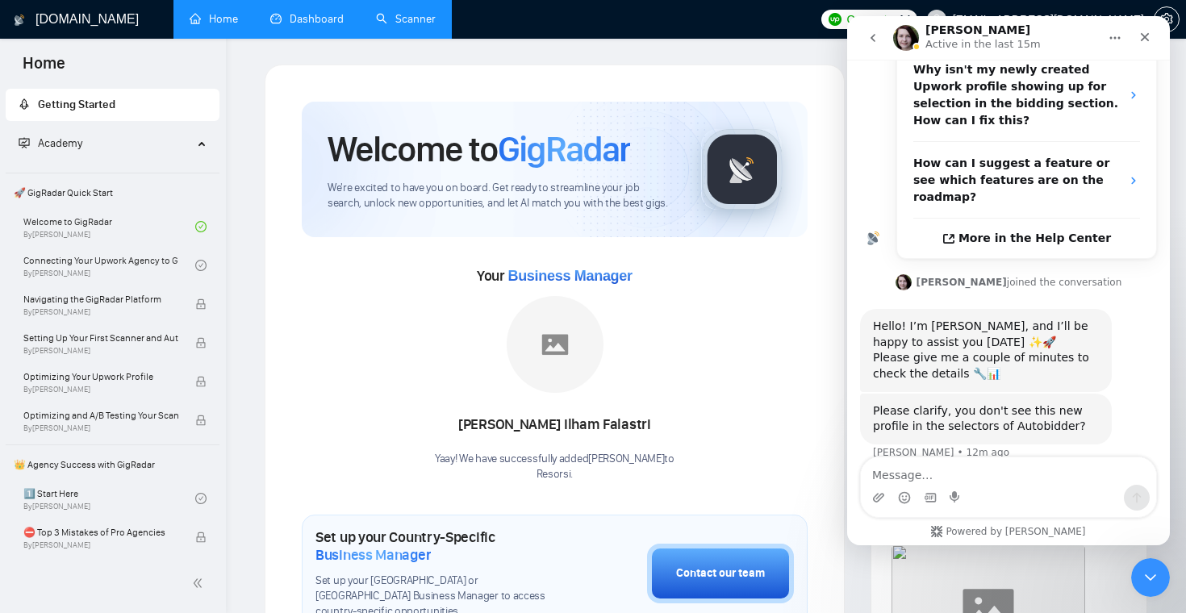
scroll to position [340, 0]
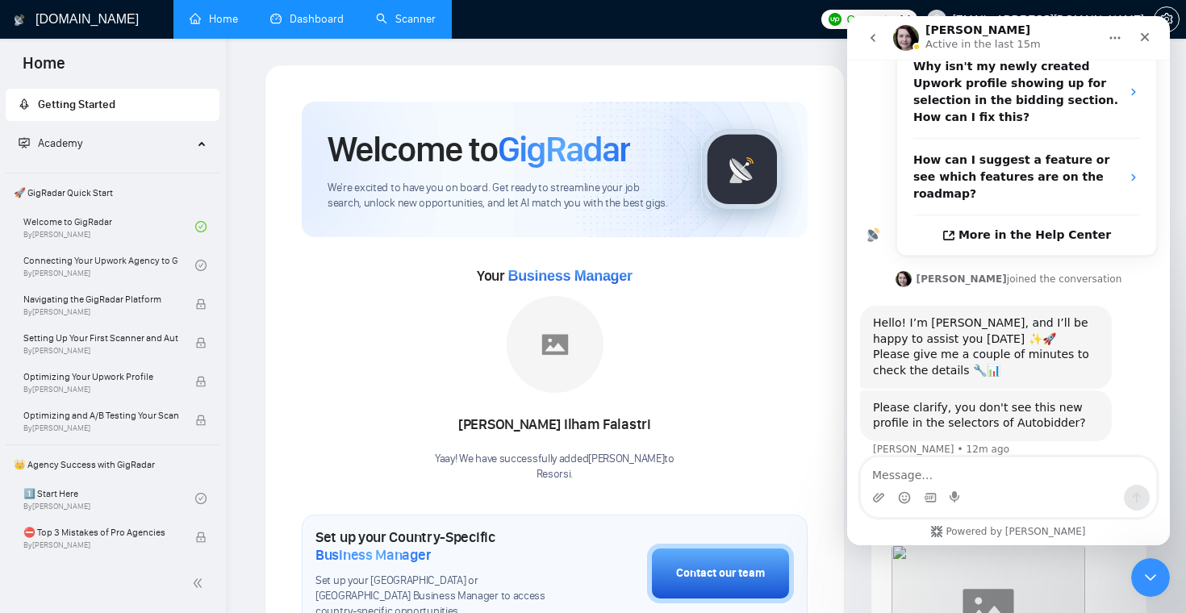
type textarea "?"
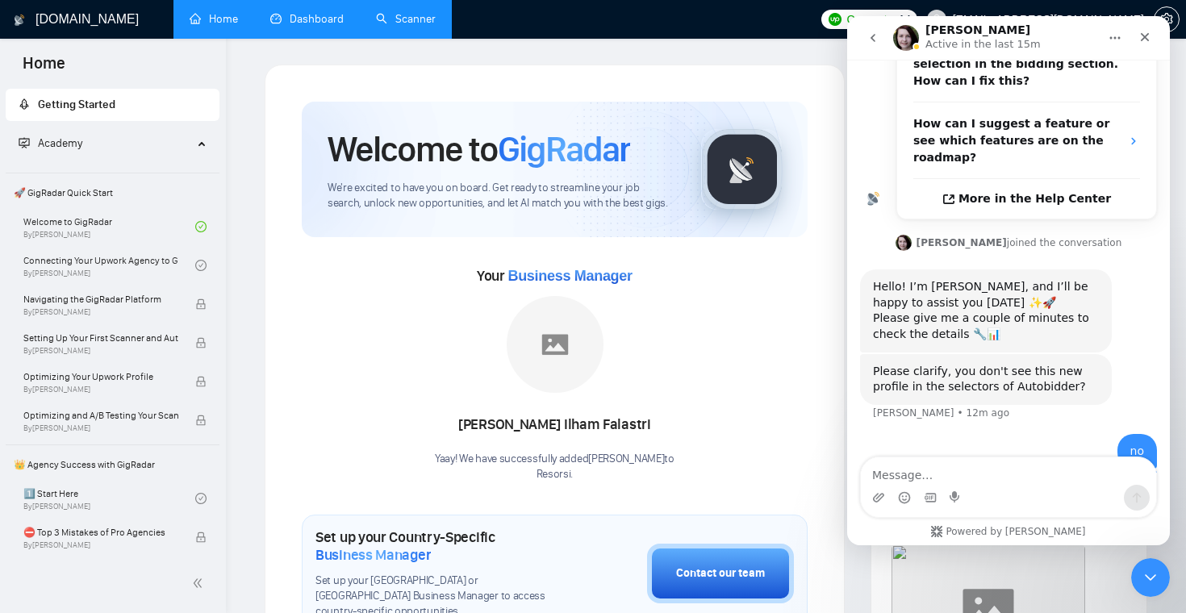
click at [868, 41] on icon "go back" at bounding box center [872, 37] width 13 height 13
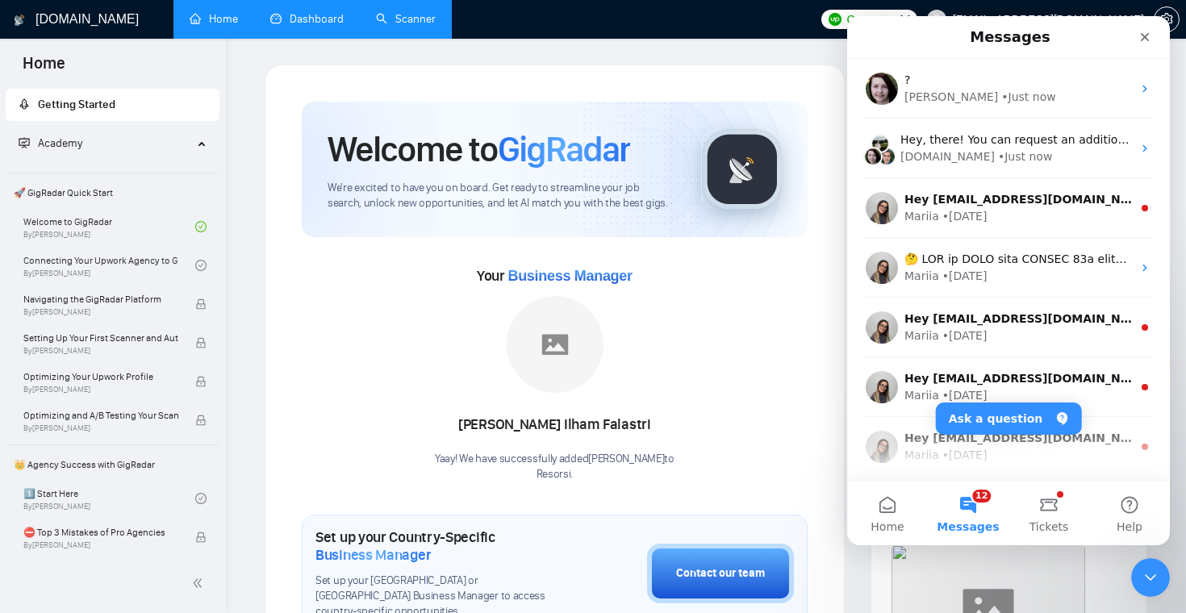
scroll to position [0, 0]
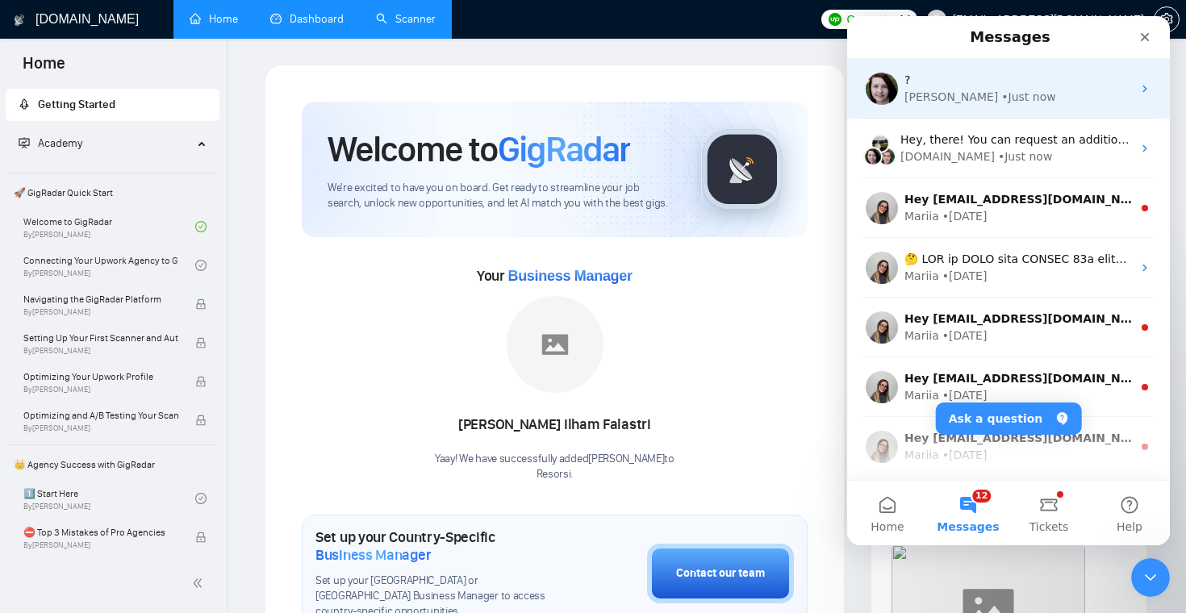
click at [932, 104] on div "Iryna • Just now" at bounding box center [1017, 97] width 227 height 17
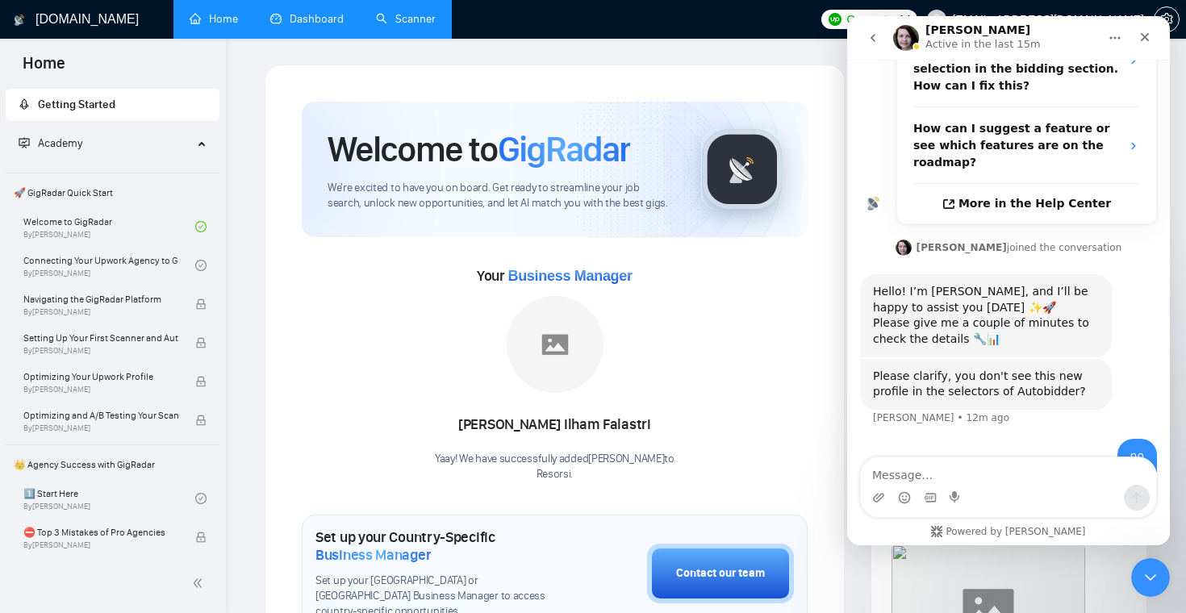
scroll to position [377, 0]
